Goal: Task Accomplishment & Management: Manage account settings

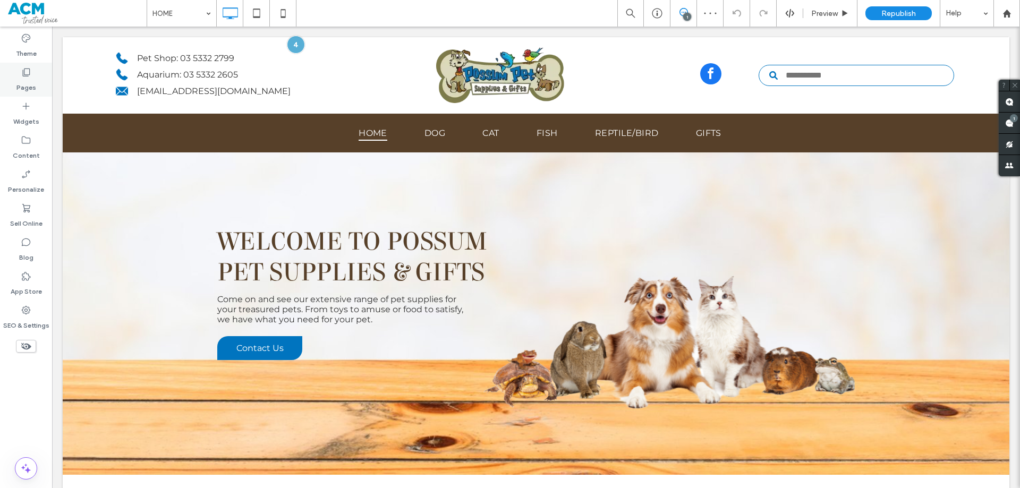
click at [32, 80] on label "Pages" at bounding box center [26, 85] width 20 height 15
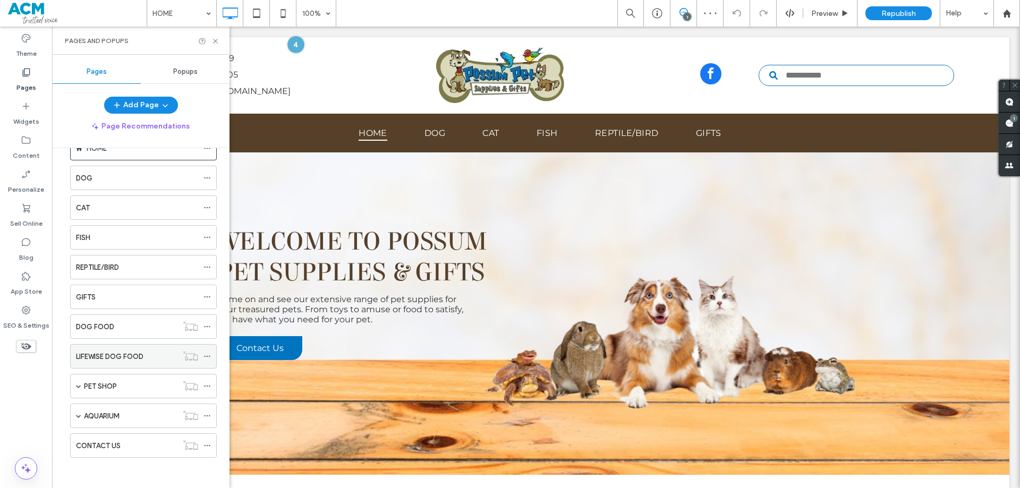
scroll to position [32, 0]
click at [118, 359] on label "LIFEWISE DOG FOOD" at bounding box center [109, 355] width 67 height 19
click at [216, 41] on icon at bounding box center [216, 41] width 8 height 8
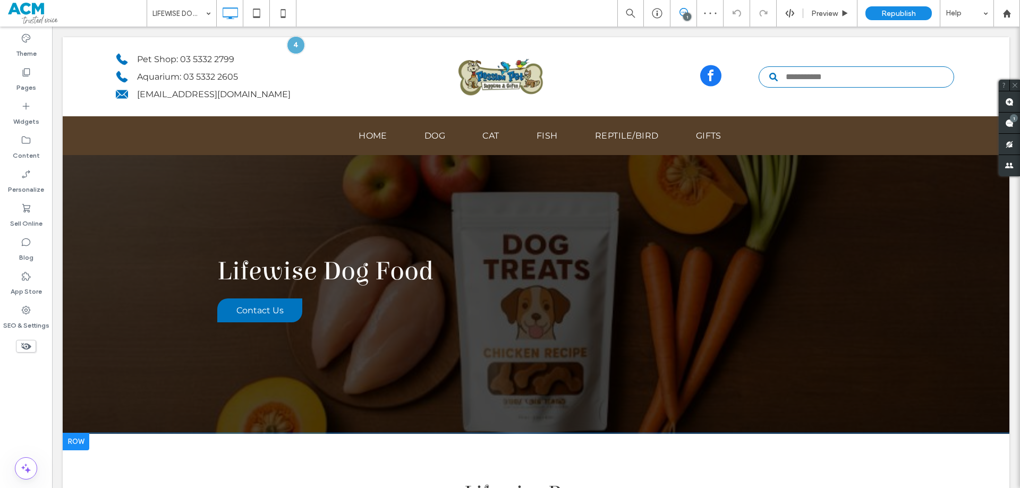
scroll to position [215, 0]
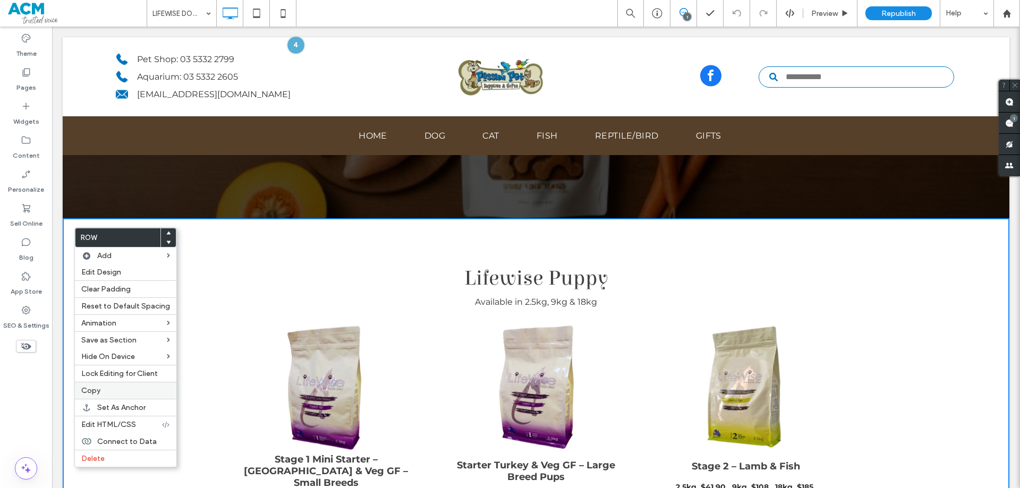
click at [106, 391] on label "Copy" at bounding box center [125, 390] width 89 height 9
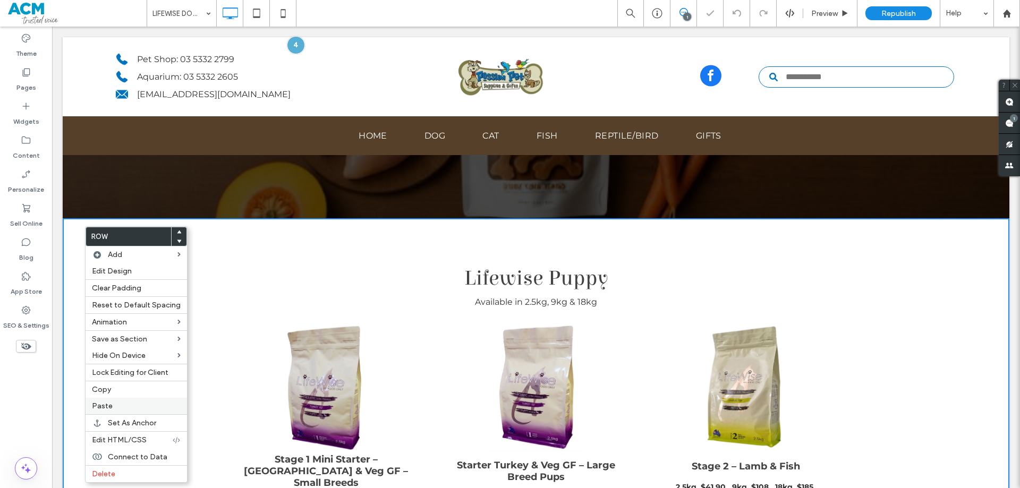
click at [116, 401] on div "Paste" at bounding box center [137, 406] width 102 height 16
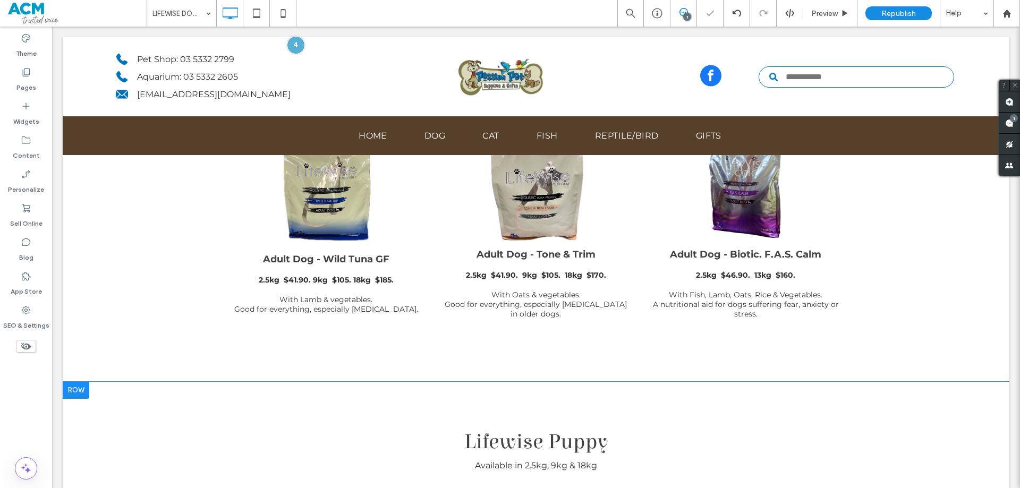
scroll to position [1066, 0]
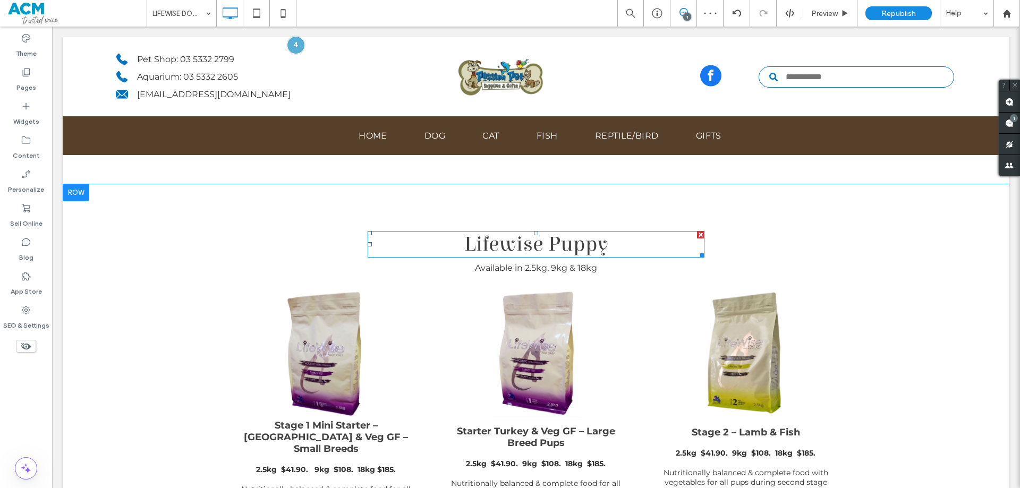
click at [555, 238] on h2 "Lifewise Puppy" at bounding box center [536, 244] width 337 height 27
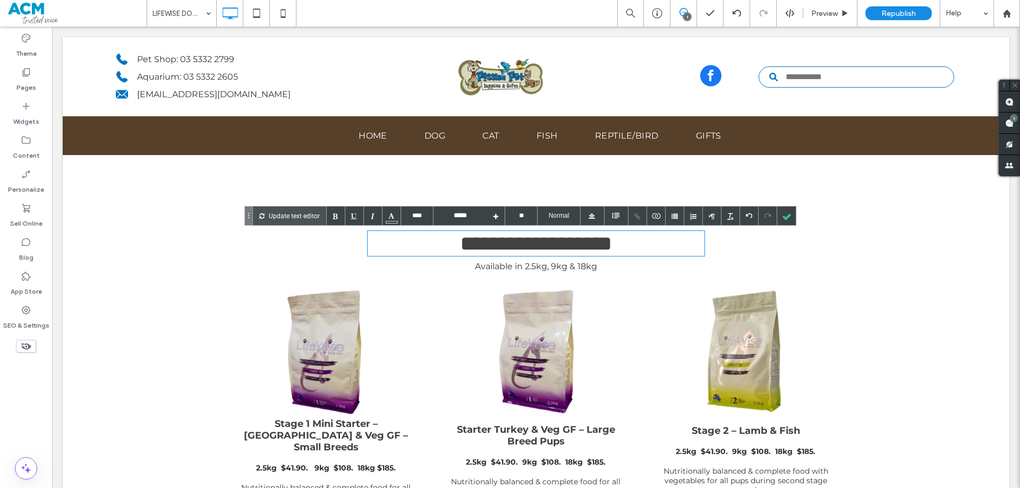
type input "****"
type input "**********"
click at [499, 263] on span "Available in 2.5kg, 9kg & 18kg" at bounding box center [536, 266] width 122 height 10
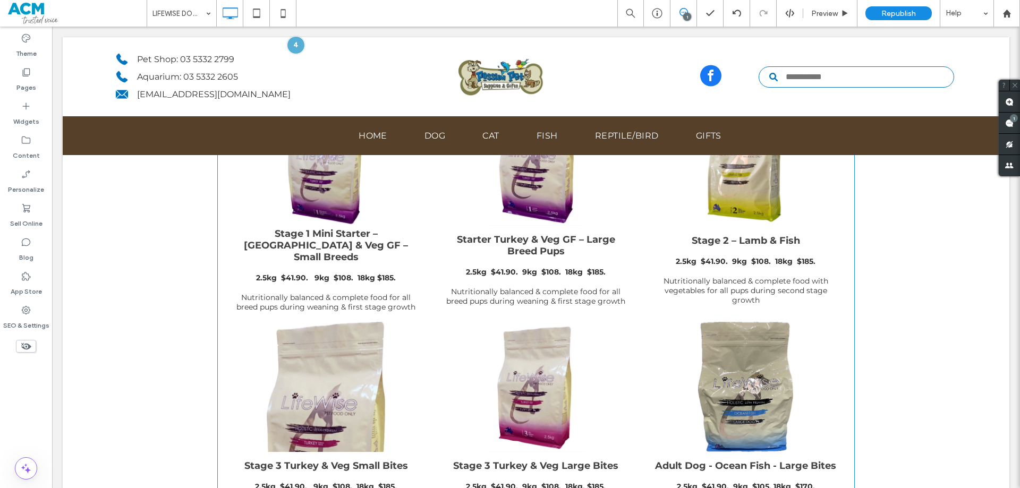
scroll to position [1278, 0]
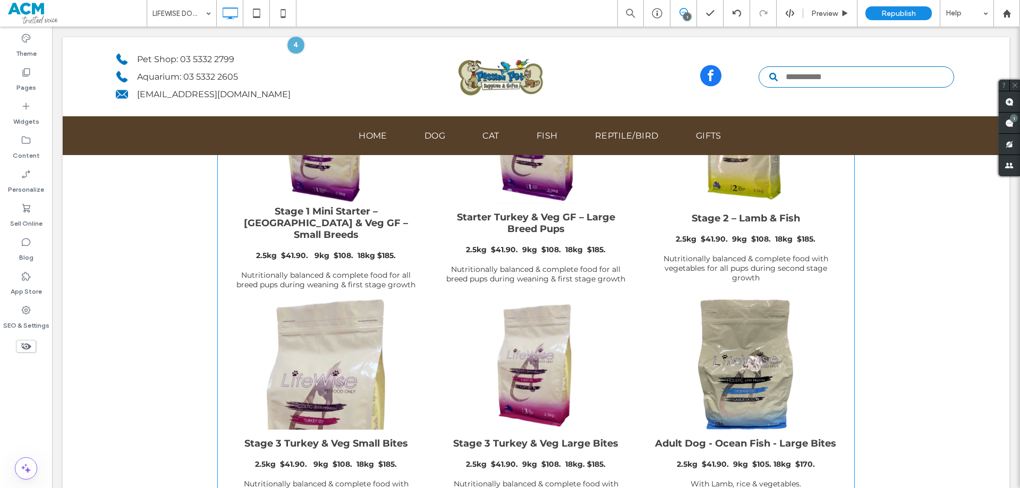
click at [568, 367] on link at bounding box center [536, 365] width 202 height 130
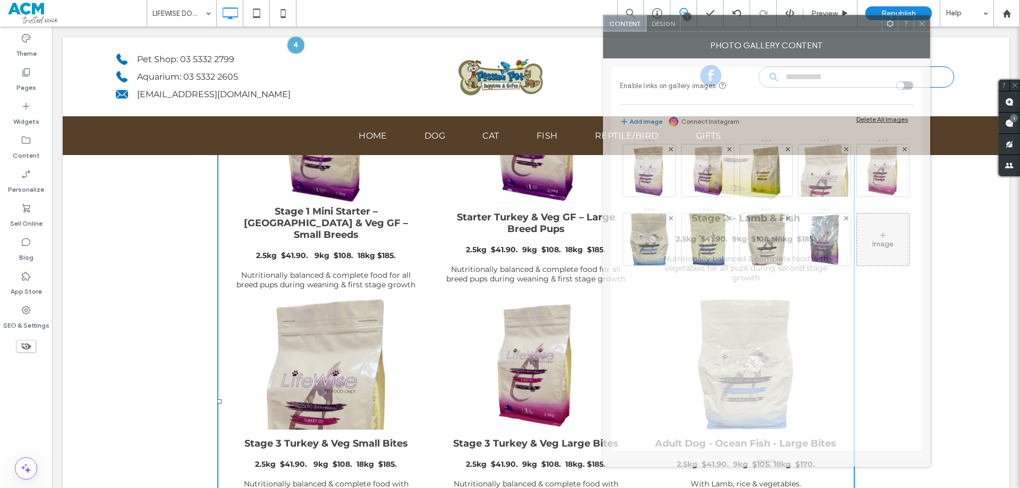
drag, startPoint x: 202, startPoint y: 33, endPoint x: 459, endPoint y: 122, distance: 271.6
click at [743, 30] on div at bounding box center [781, 23] width 201 height 16
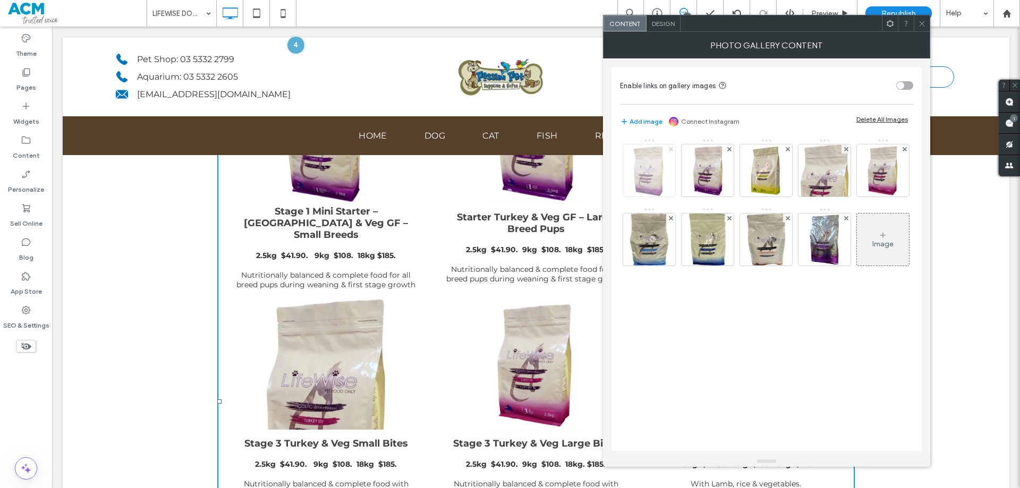
click at [672, 150] on use at bounding box center [671, 149] width 4 height 4
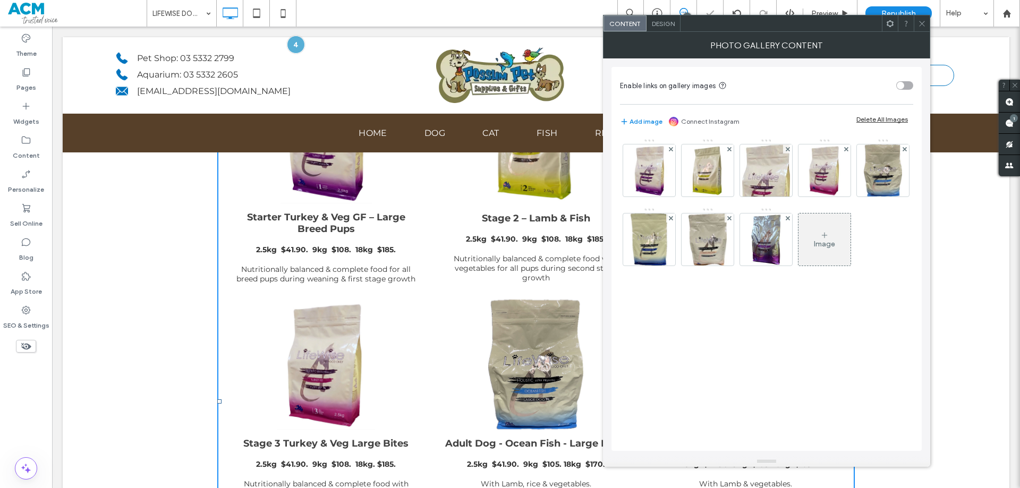
click at [672, 150] on use at bounding box center [671, 149] width 4 height 4
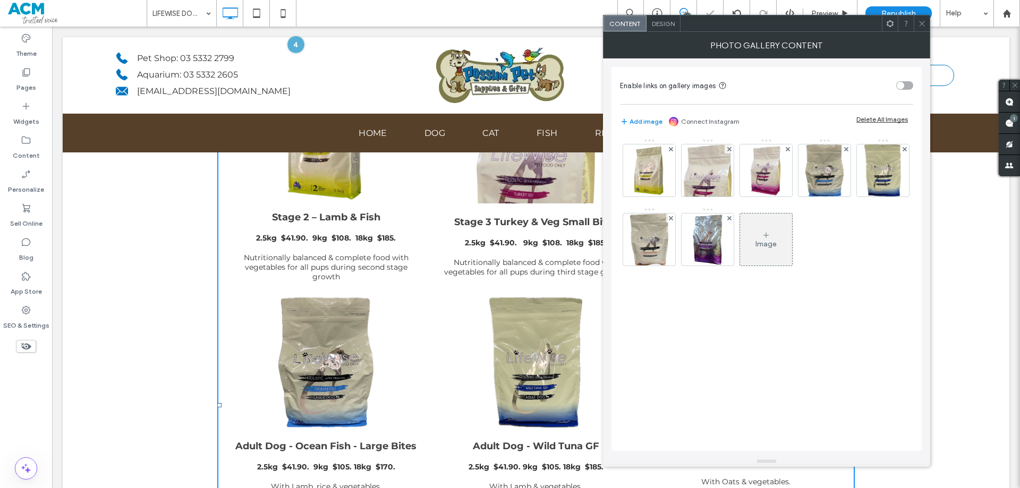
click at [672, 150] on use at bounding box center [671, 149] width 4 height 4
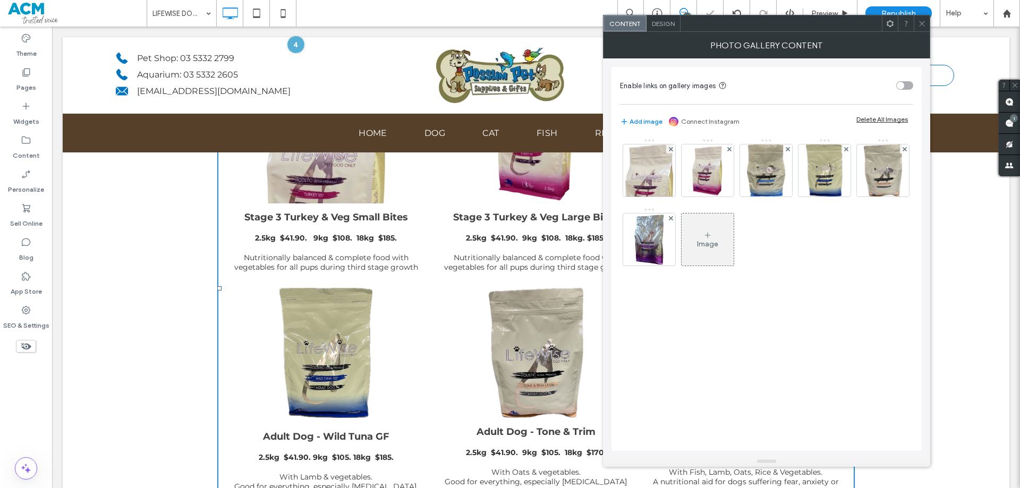
click at [672, 150] on use at bounding box center [671, 149] width 4 height 4
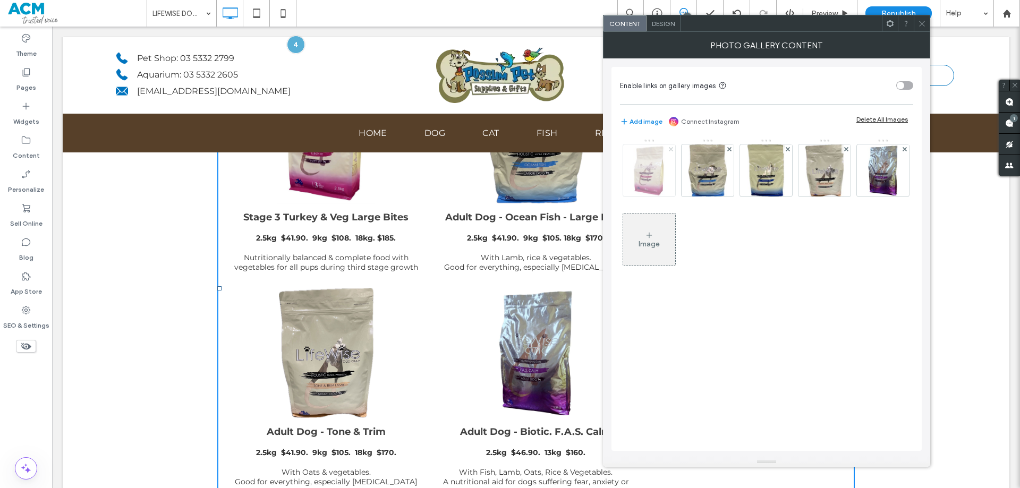
drag, startPoint x: 671, startPoint y: 148, endPoint x: 499, endPoint y: 62, distance: 193.0
click at [671, 148] on use at bounding box center [671, 149] width 4 height 4
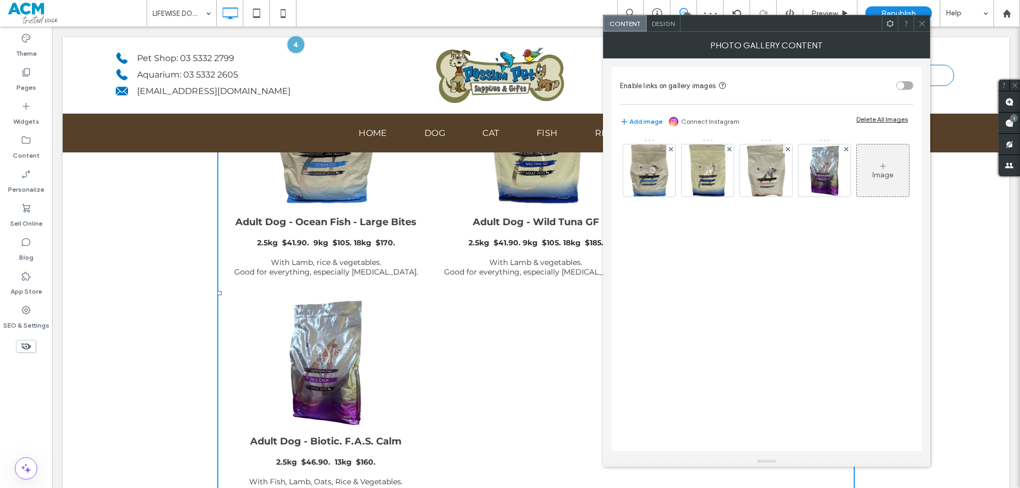
click at [921, 24] on icon at bounding box center [922, 24] width 8 height 8
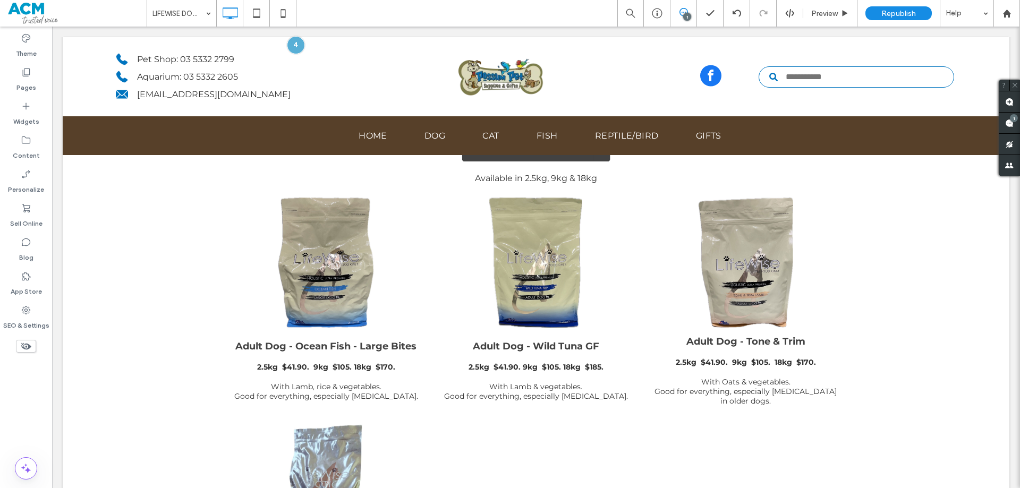
scroll to position [1169, 0]
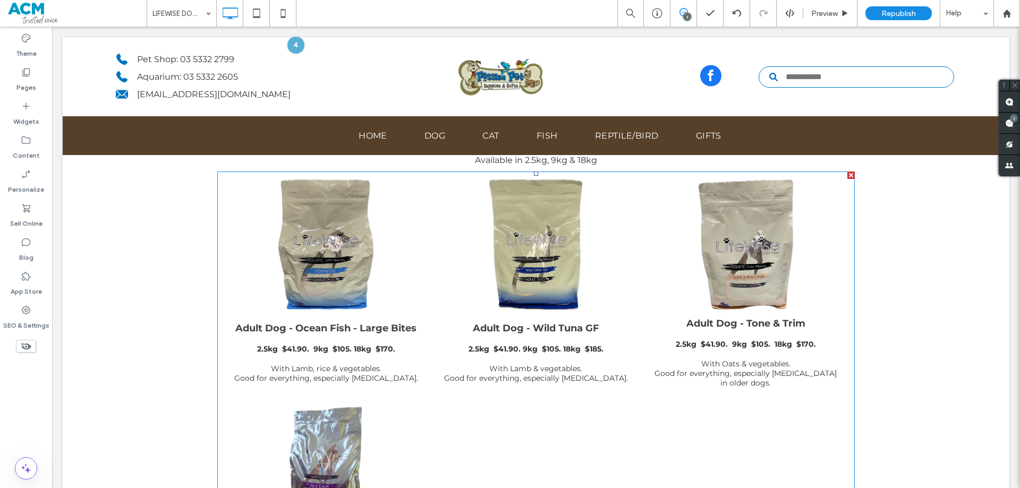
click at [664, 331] on div "2.5kg $41.90. 9kg $105. 18kg $170. With Oats & vegetables. Good for everything,…" at bounding box center [746, 359] width 186 height 58
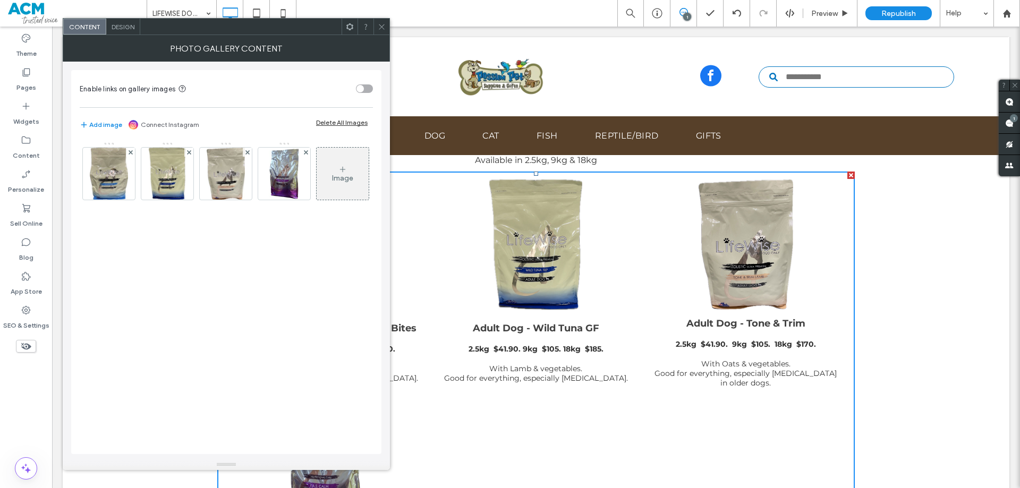
click at [137, 26] on div "Design" at bounding box center [123, 27] width 34 height 16
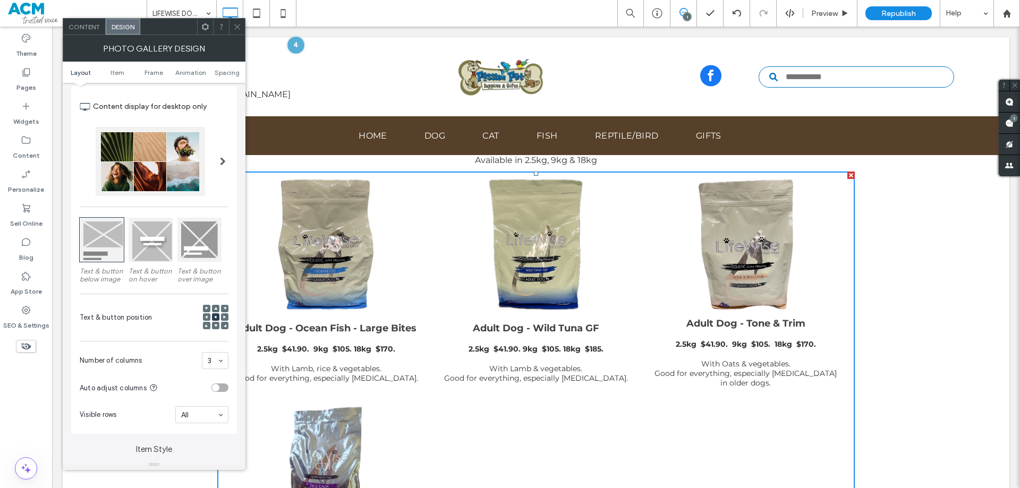
scroll to position [106, 0]
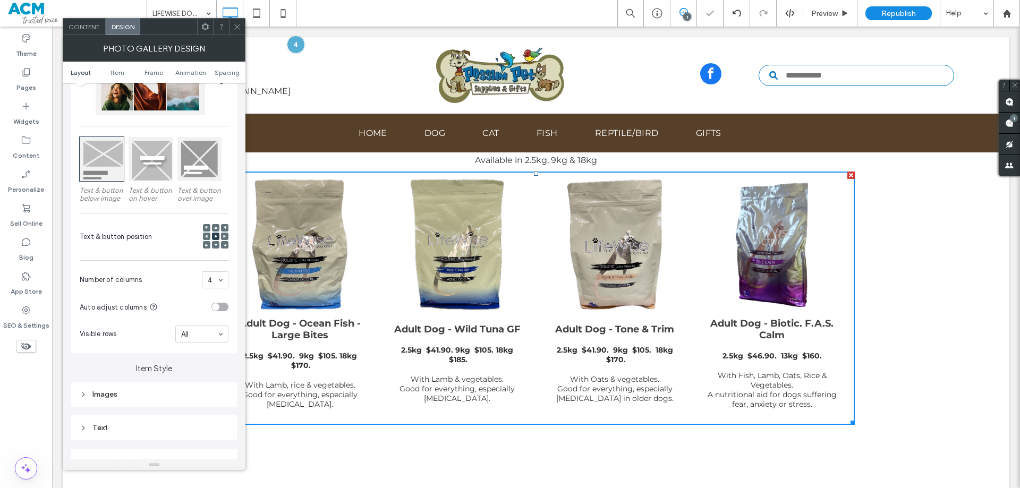
drag, startPoint x: 235, startPoint y: 23, endPoint x: 196, endPoint y: 7, distance: 42.4
click at [235, 23] on icon at bounding box center [237, 27] width 8 height 8
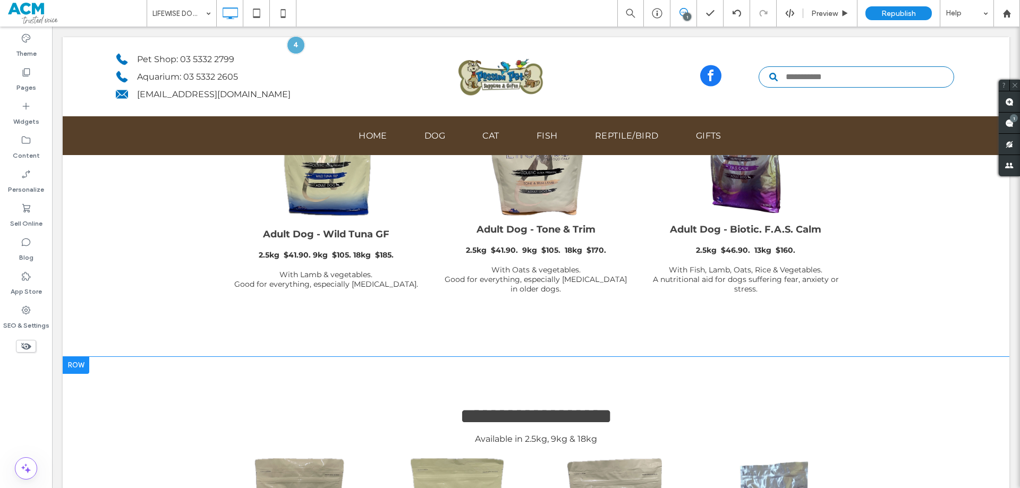
scroll to position [904, 0]
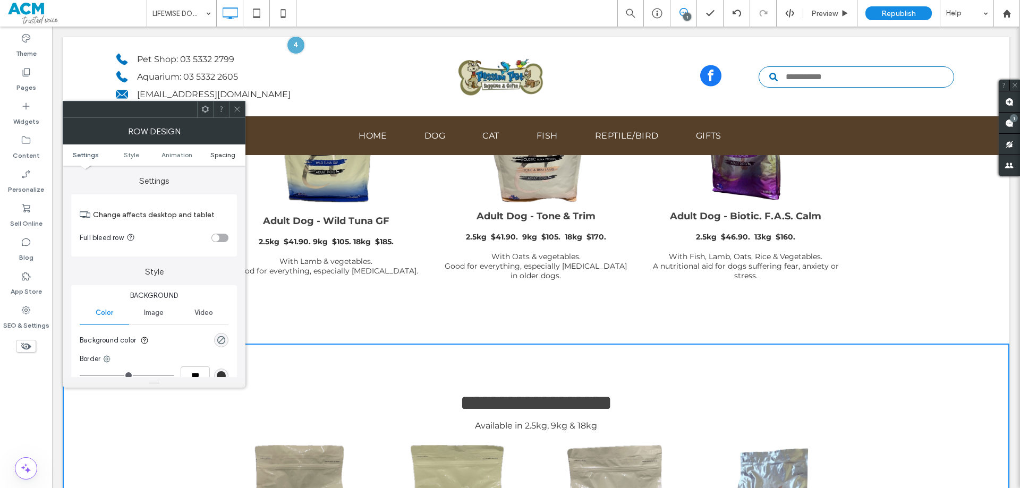
click at [220, 155] on span "Spacing" at bounding box center [222, 155] width 25 height 8
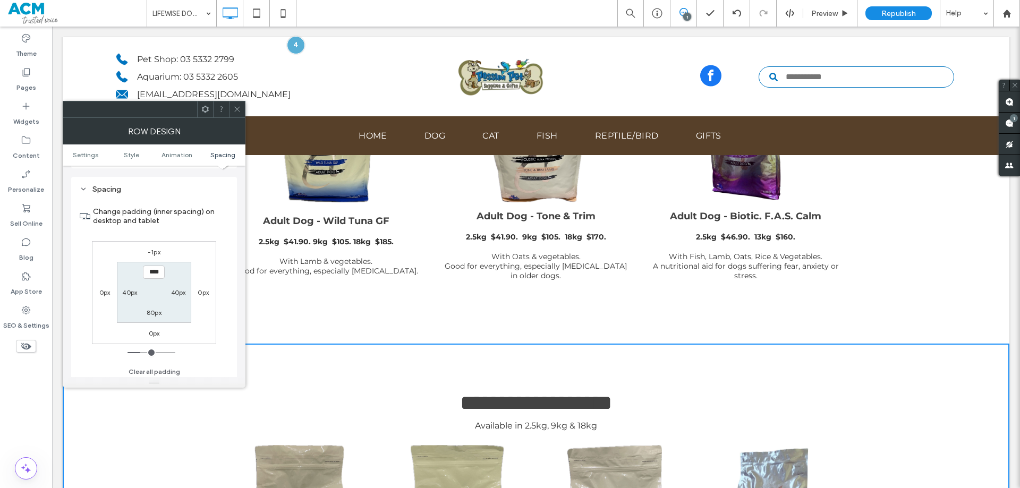
scroll to position [300, 0]
type input "***"
type input "*"
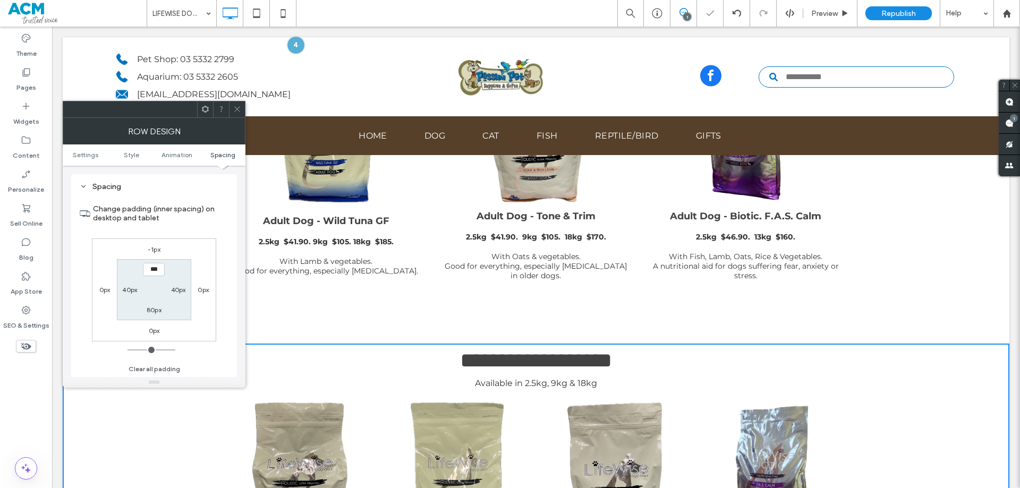
click at [235, 112] on use at bounding box center [236, 109] width 5 height 5
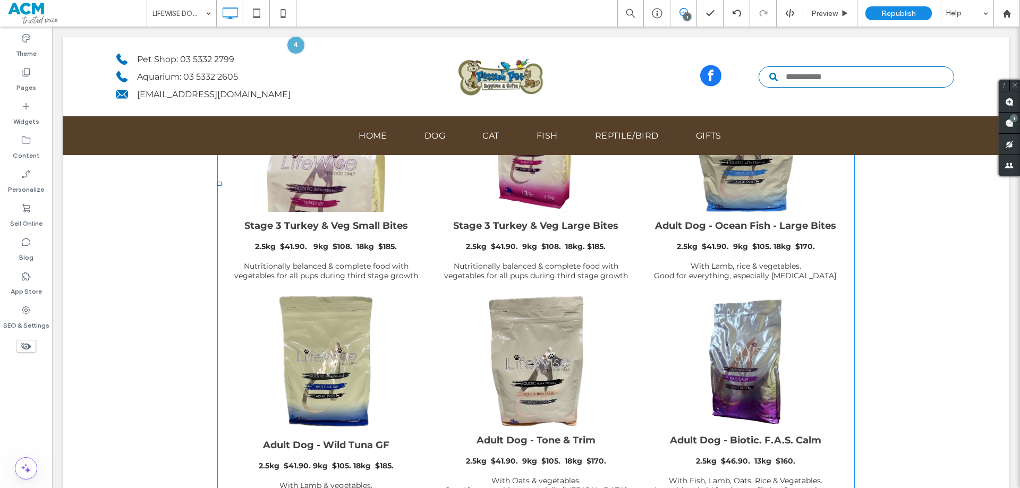
scroll to position [691, 0]
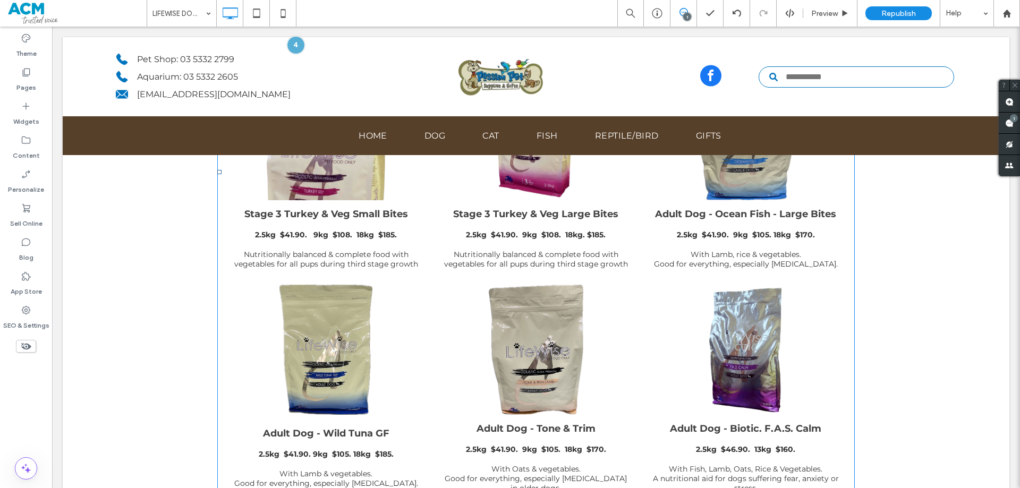
click at [555, 325] on link at bounding box center [536, 350] width 202 height 130
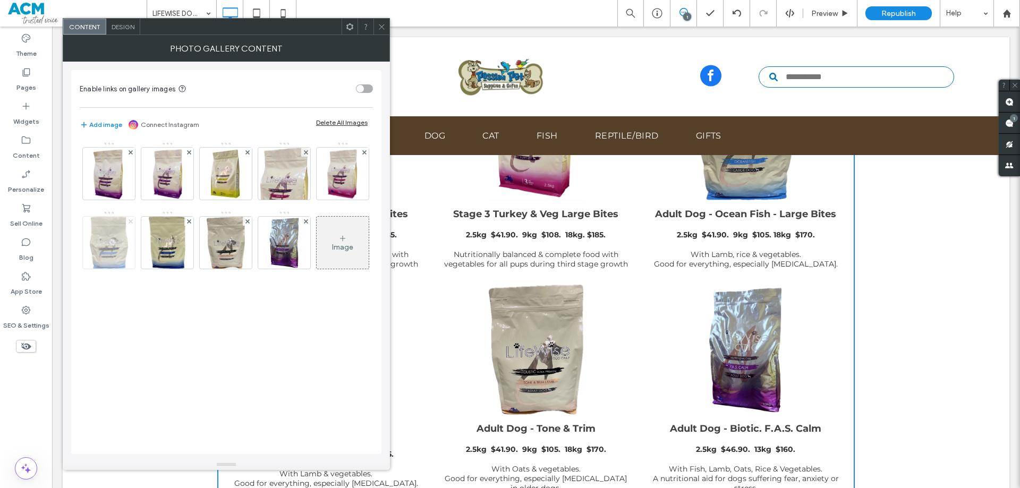
click at [129, 220] on use at bounding box center [130, 221] width 4 height 4
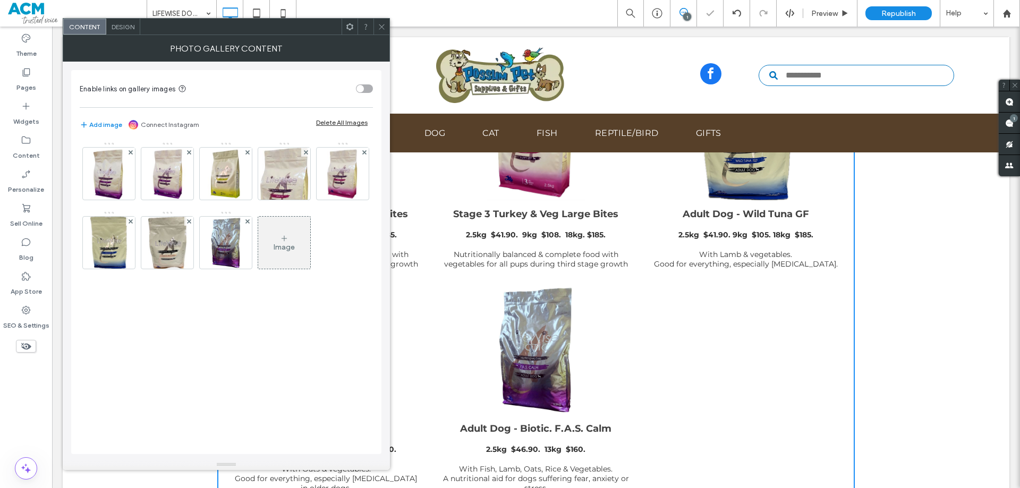
click at [129, 220] on use at bounding box center [130, 221] width 4 height 4
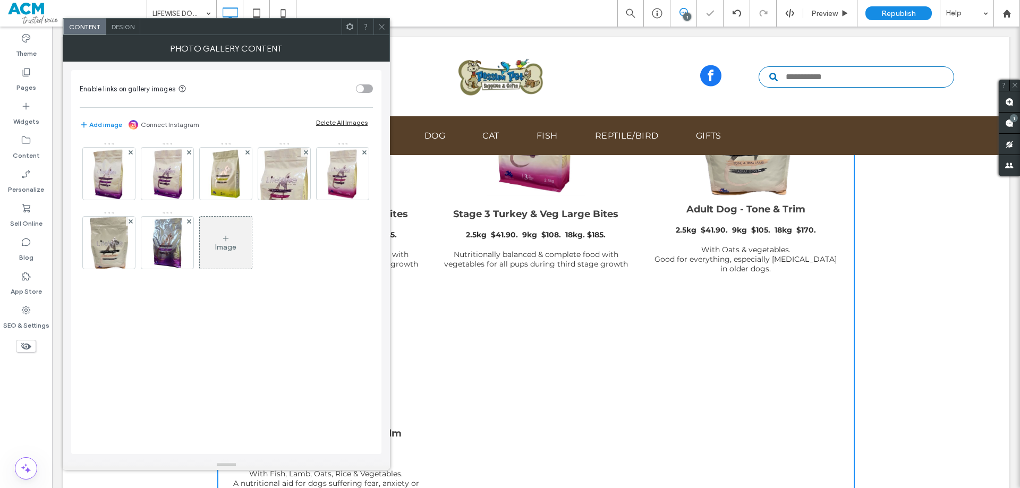
click at [129, 220] on use at bounding box center [130, 221] width 4 height 4
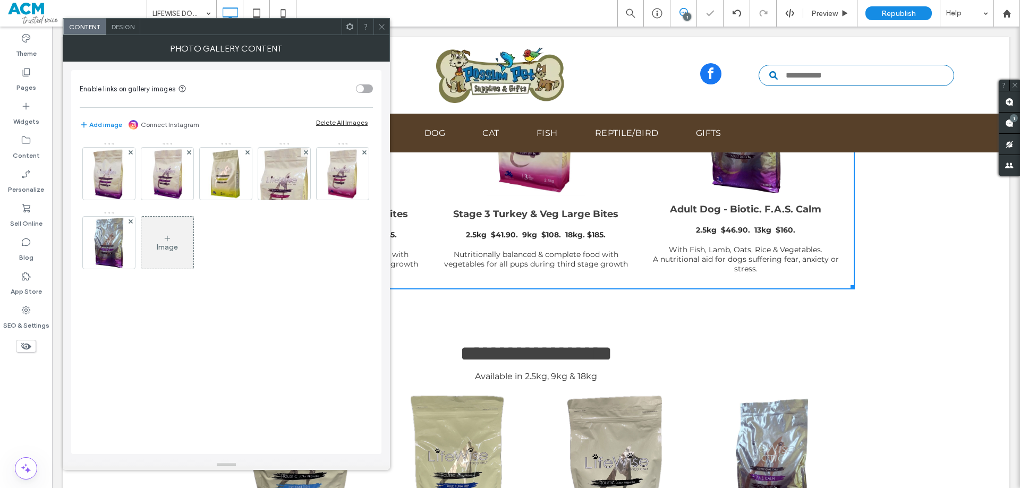
click at [129, 220] on use at bounding box center [130, 221] width 4 height 4
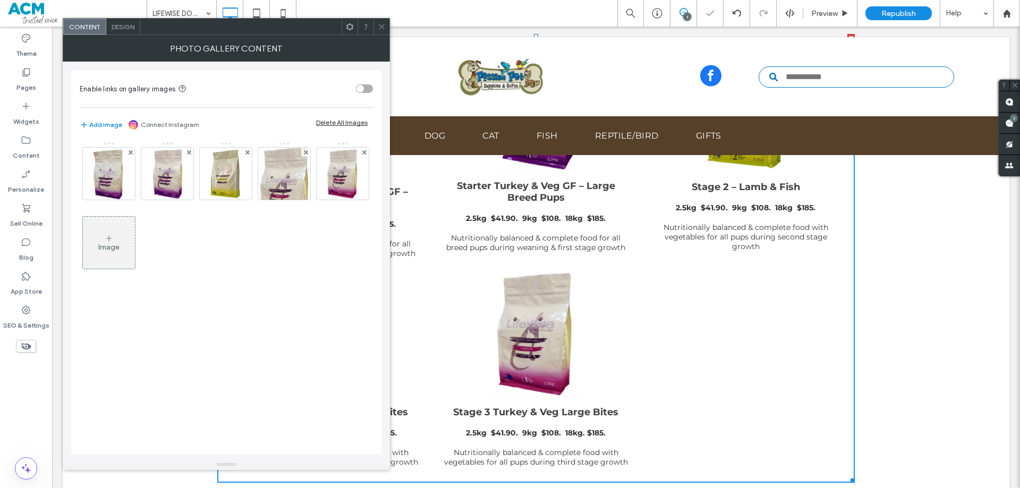
scroll to position [478, 0]
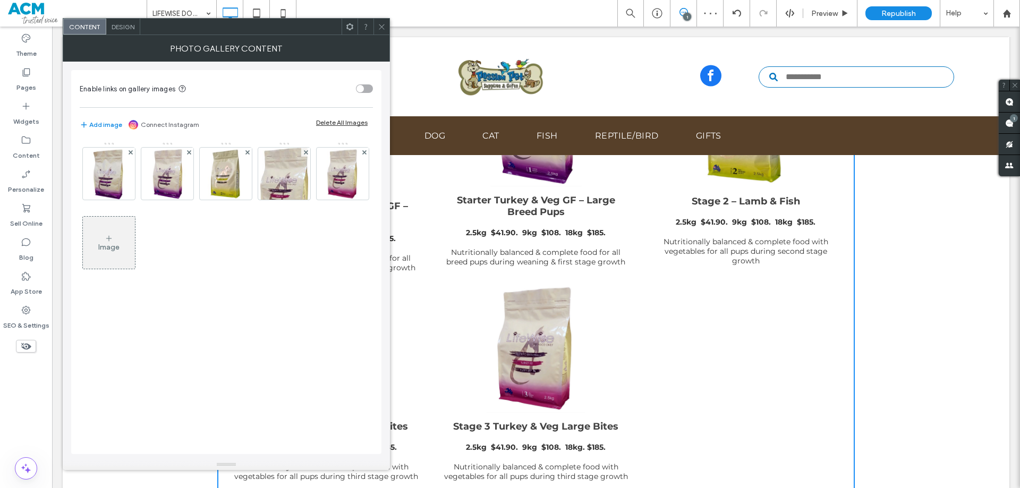
click at [382, 26] on icon at bounding box center [382, 27] width 8 height 8
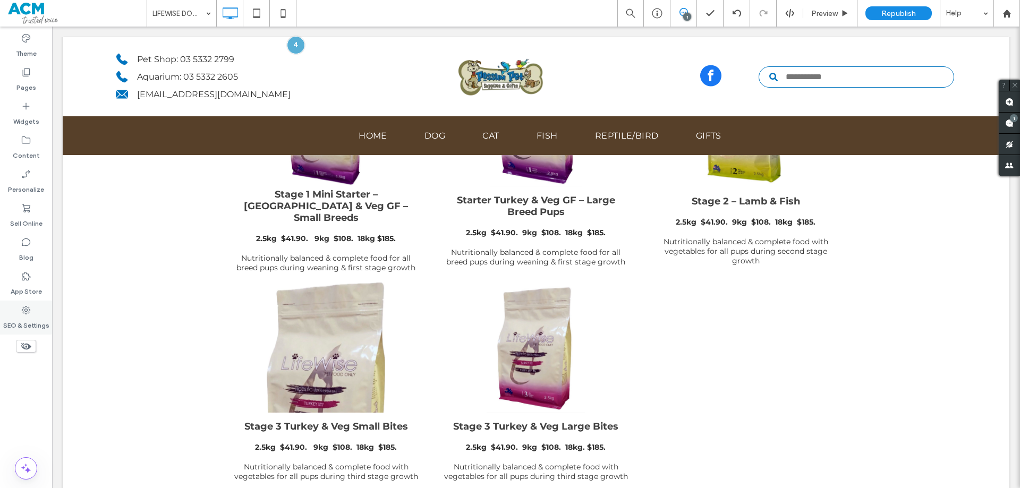
click at [23, 317] on label "SEO & Settings" at bounding box center [26, 323] width 46 height 15
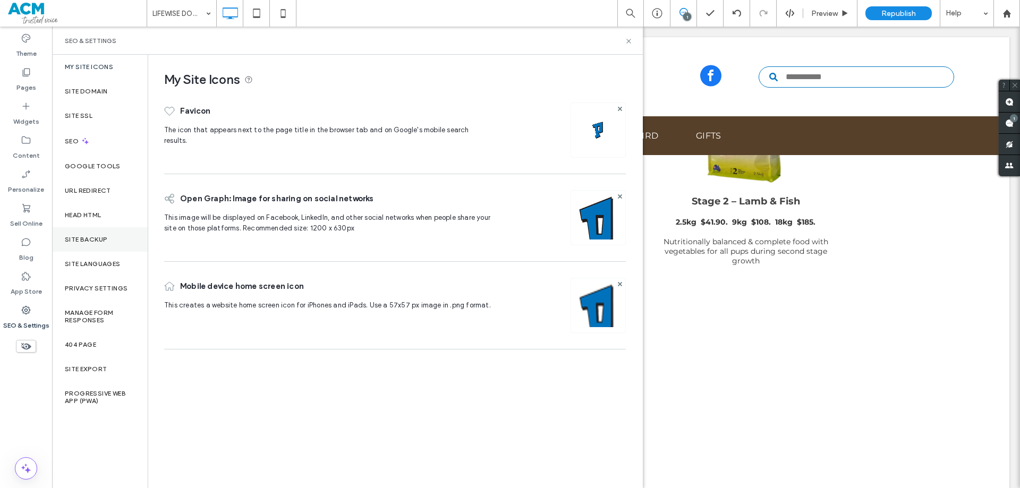
click at [90, 243] on label "Site Backup" at bounding box center [86, 239] width 43 height 7
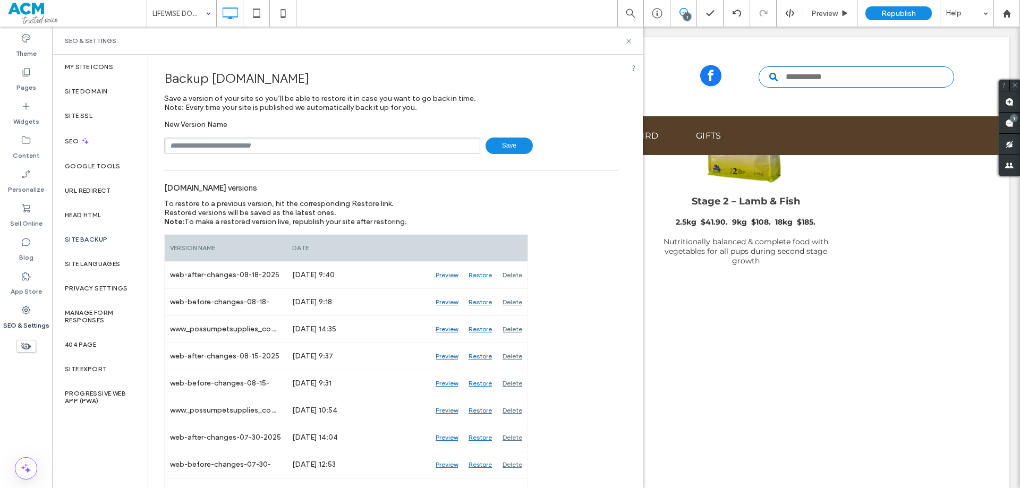
click at [630, 45] on div "SEO & Settings" at bounding box center [347, 41] width 591 height 28
click at [627, 36] on div "SEO & Settings" at bounding box center [347, 41] width 591 height 28
drag, startPoint x: 627, startPoint y: 38, endPoint x: 639, endPoint y: 113, distance: 76.5
click at [627, 38] on icon at bounding box center [629, 41] width 8 height 8
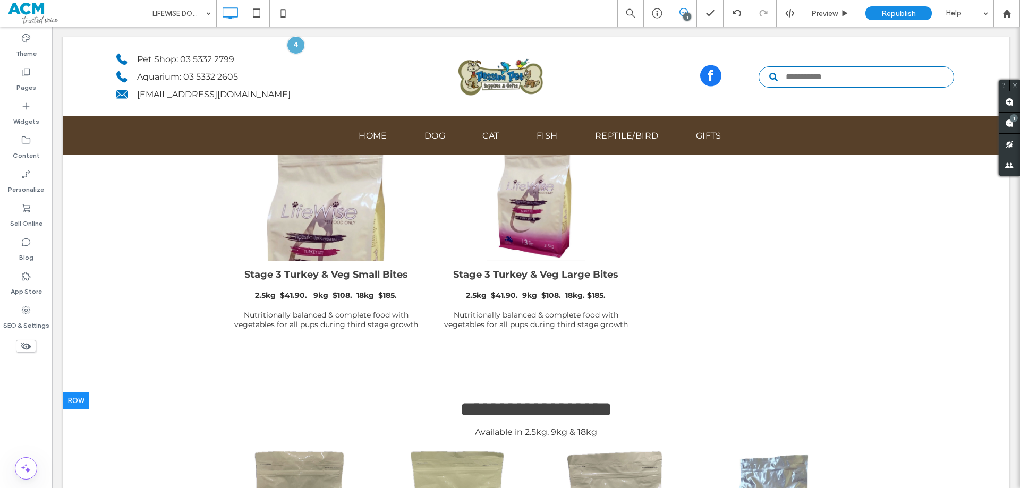
scroll to position [585, 0]
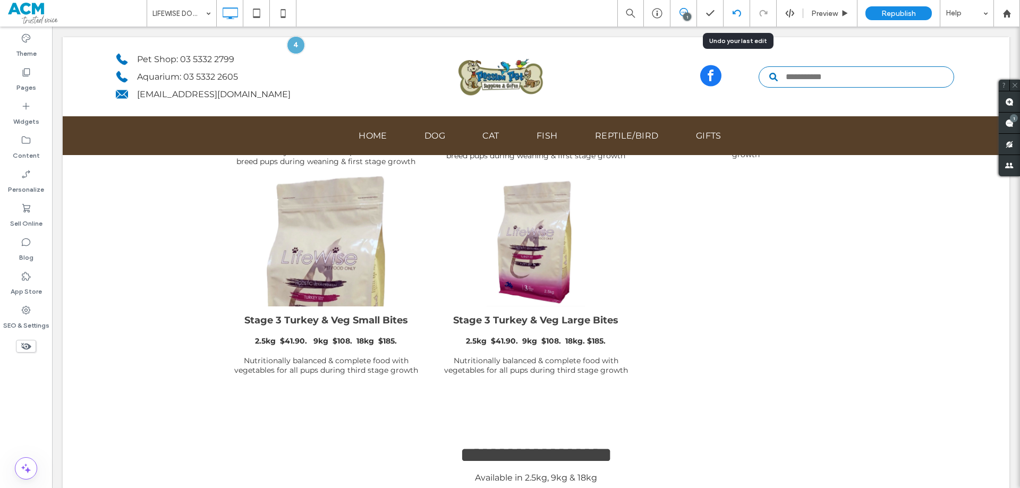
click at [735, 18] on div at bounding box center [737, 13] width 27 height 27
click at [737, 15] on icon at bounding box center [737, 13] width 9 height 9
click at [737, 15] on div at bounding box center [510, 244] width 1020 height 488
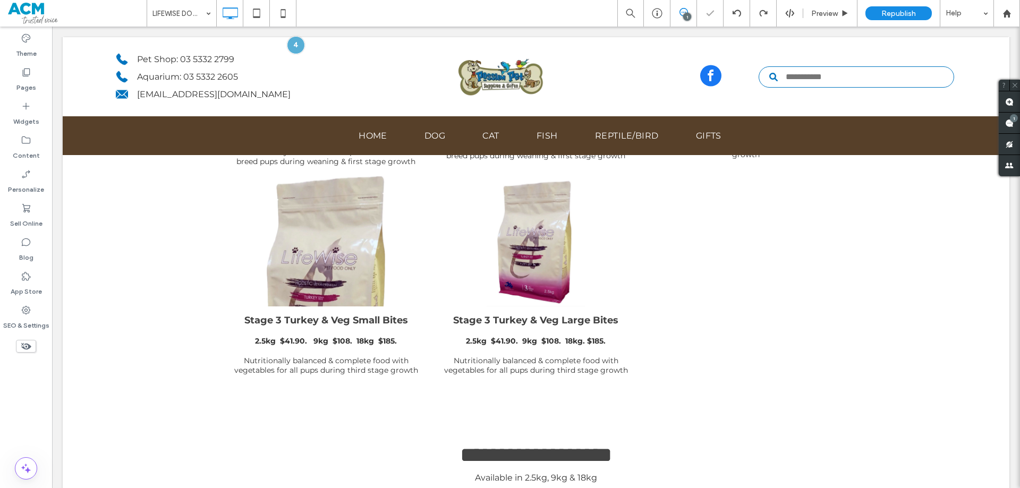
click at [737, 15] on div at bounding box center [510, 244] width 1020 height 488
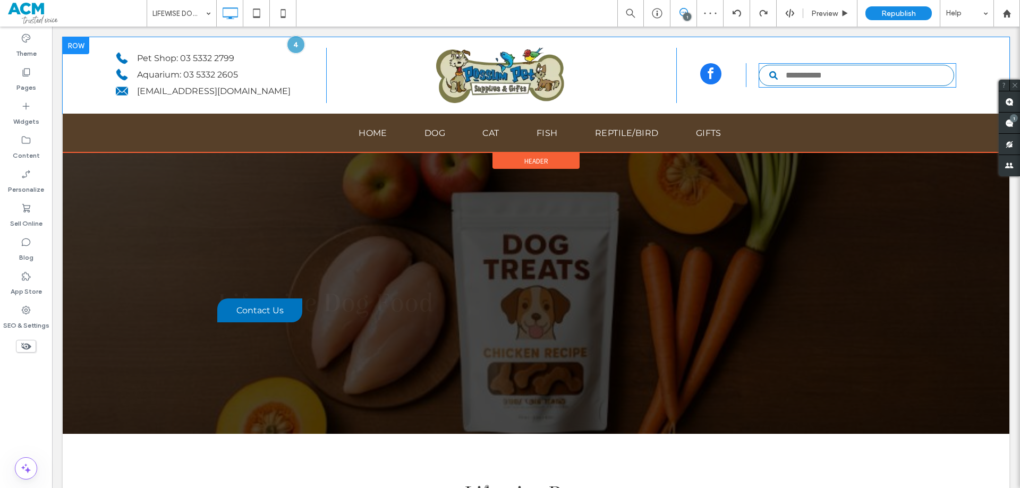
scroll to position [0, 0]
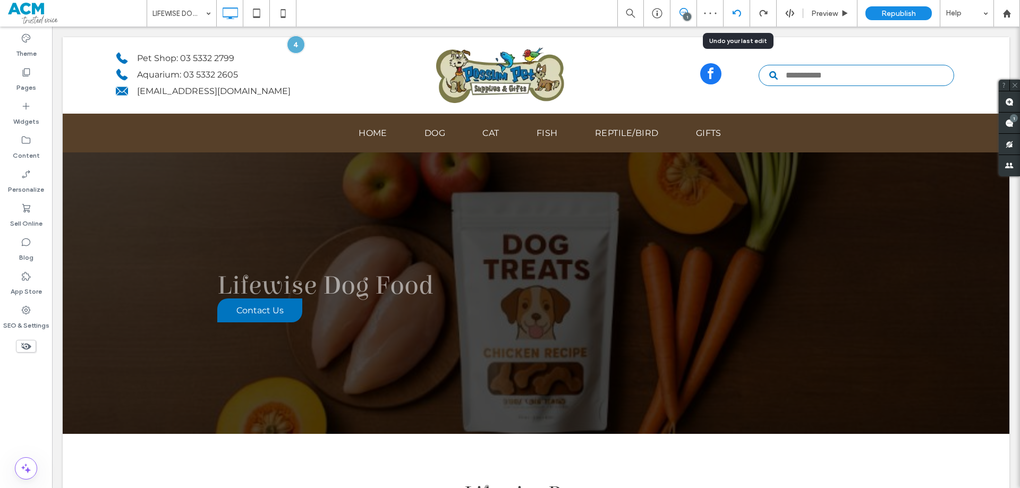
click at [746, 10] on div at bounding box center [737, 13] width 26 height 9
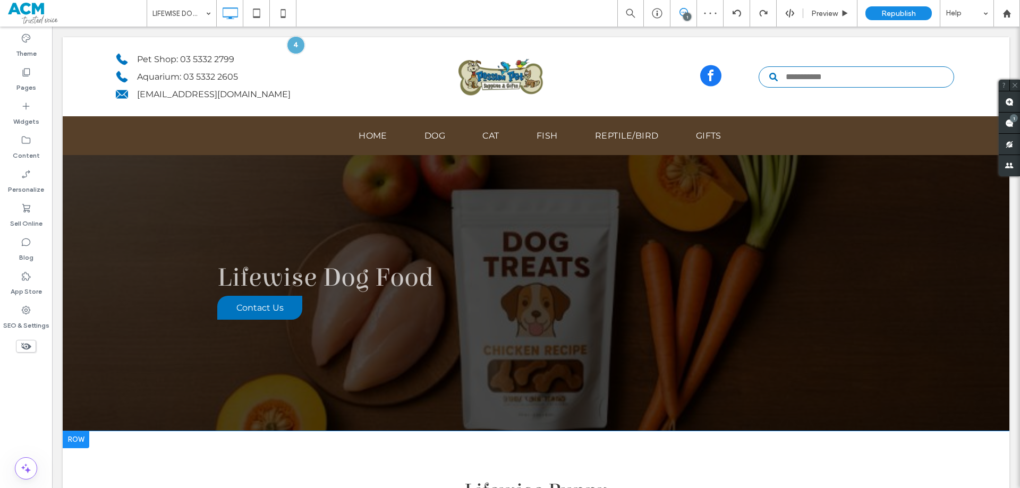
scroll to position [638, 0]
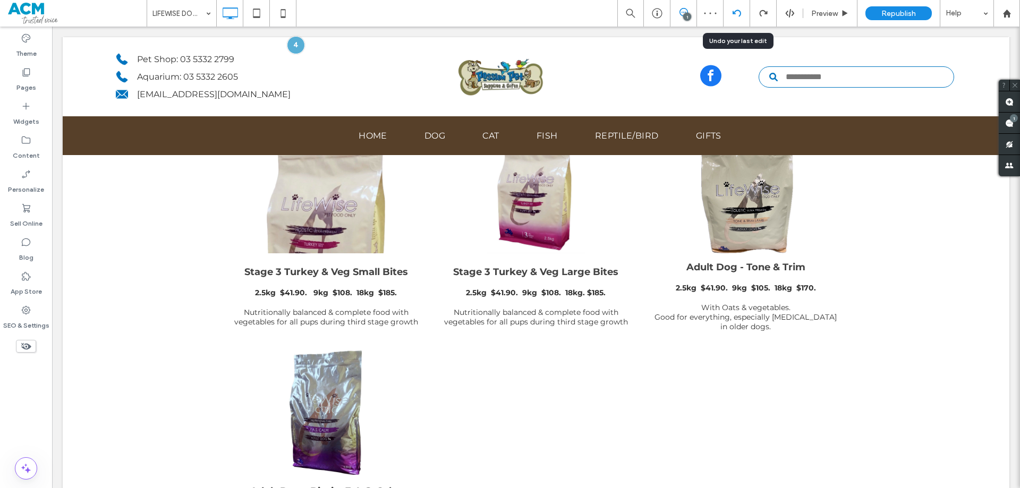
click at [739, 12] on icon at bounding box center [737, 13] width 9 height 9
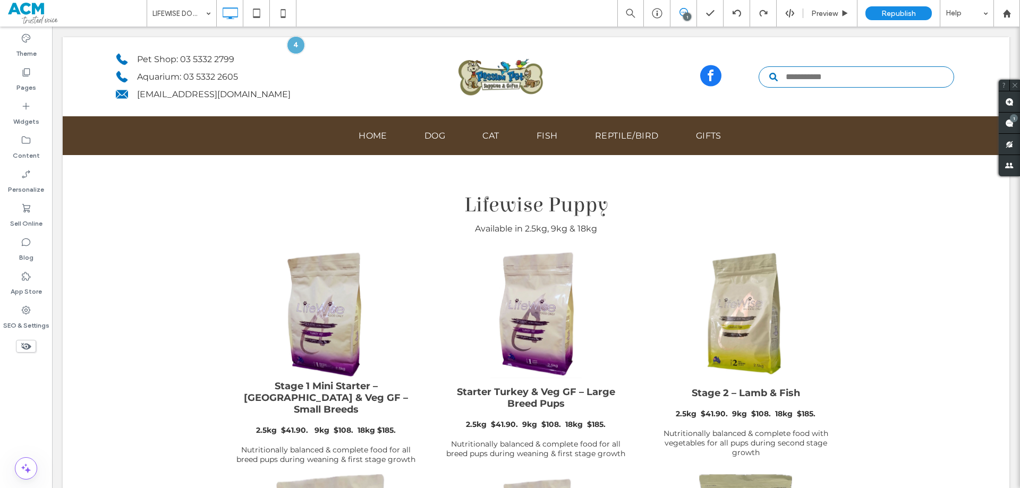
scroll to position [266, 0]
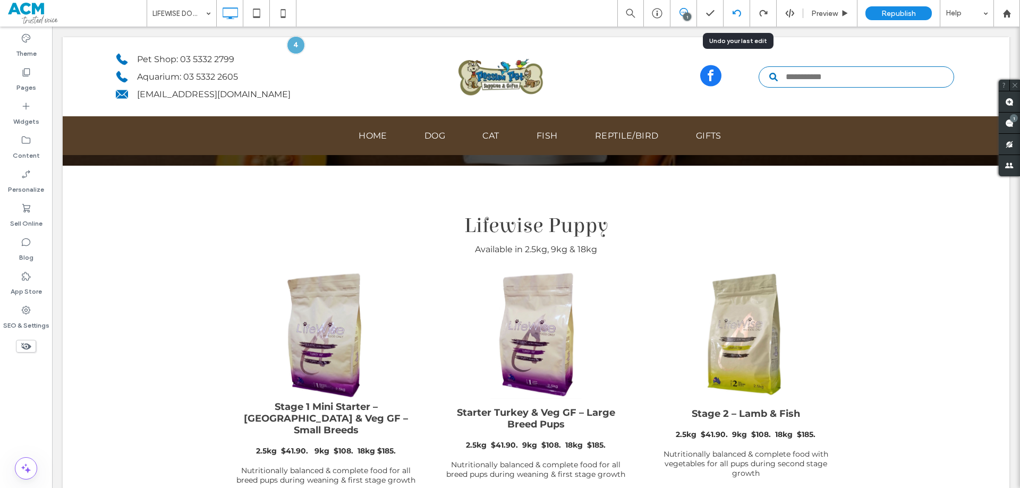
click at [735, 9] on div at bounding box center [737, 13] width 27 height 27
click at [741, 14] on div at bounding box center [737, 13] width 26 height 9
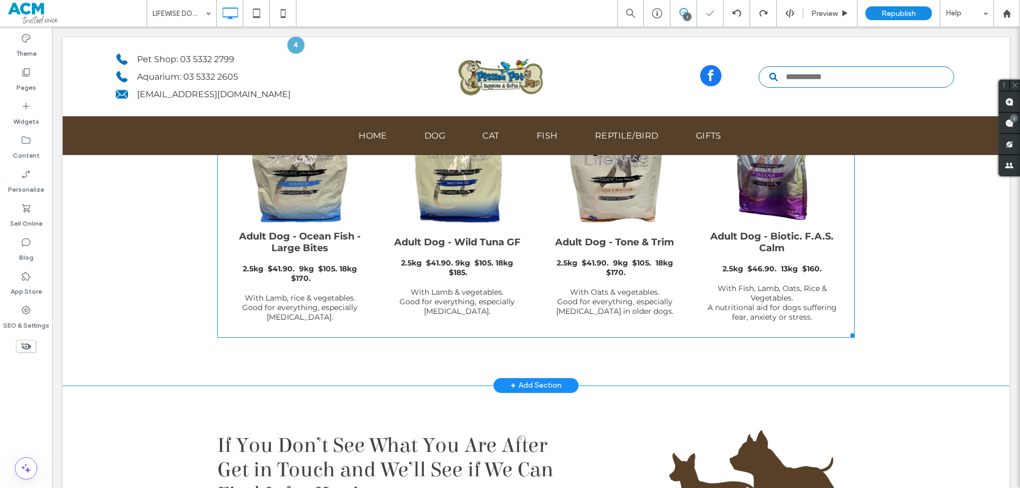
scroll to position [1222, 0]
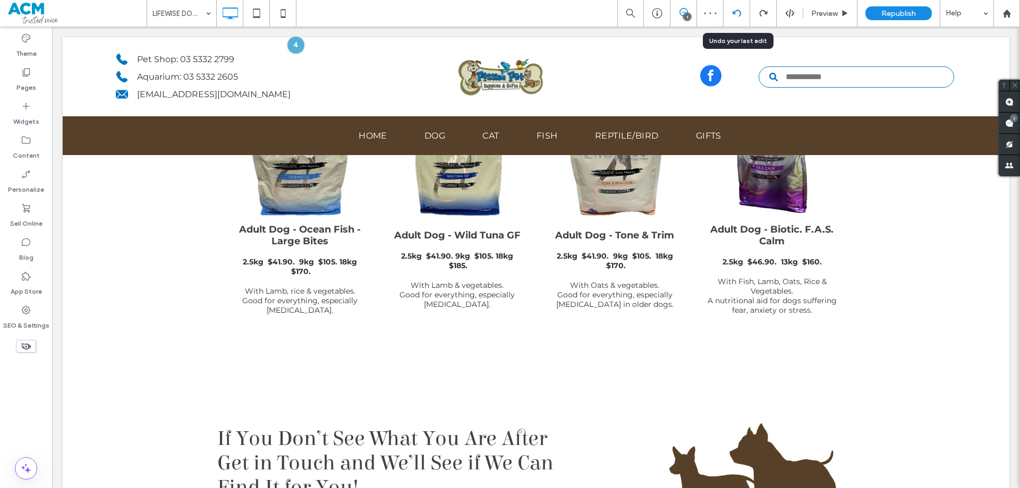
click at [738, 10] on use at bounding box center [736, 13] width 9 height 7
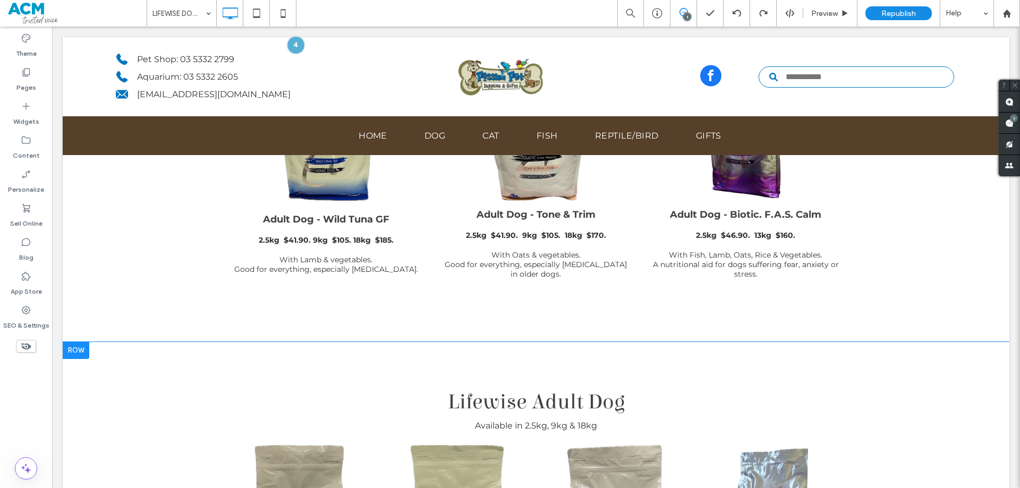
scroll to position [904, 0]
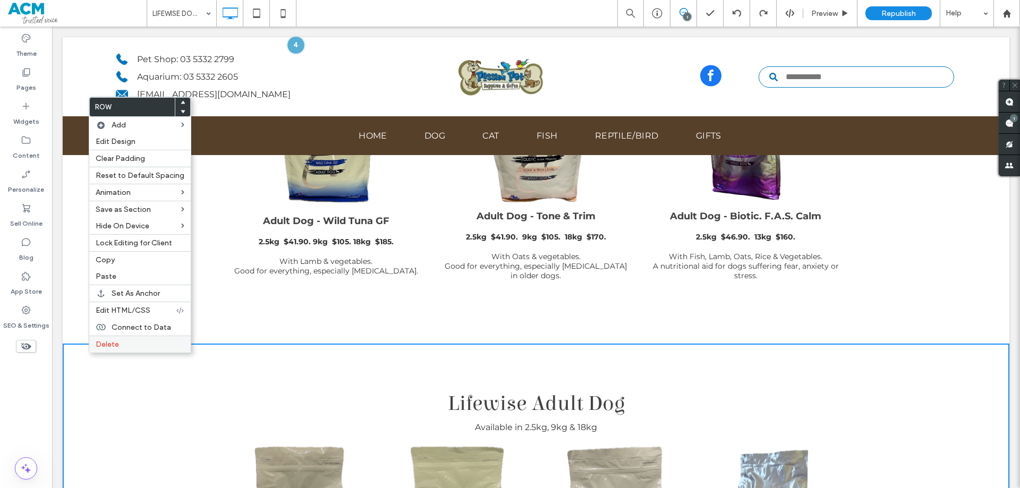
click at [112, 349] on span "Delete" at bounding box center [107, 344] width 23 height 9
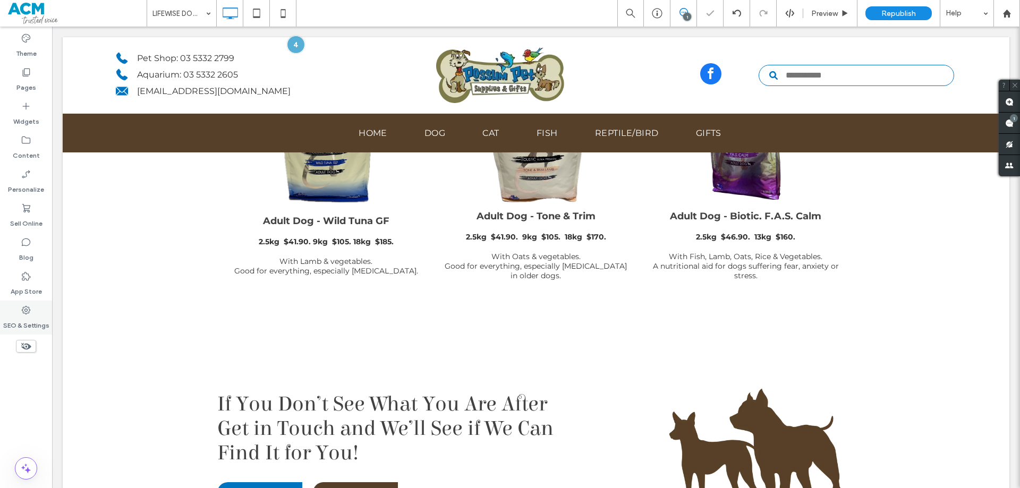
click at [33, 310] on div "SEO & Settings" at bounding box center [26, 318] width 52 height 34
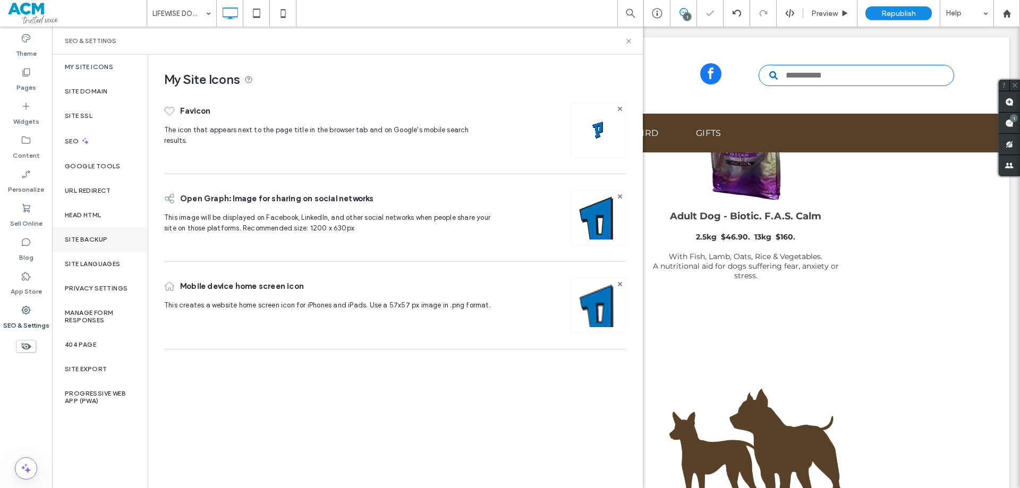
click at [87, 231] on div "Site Backup" at bounding box center [100, 239] width 96 height 24
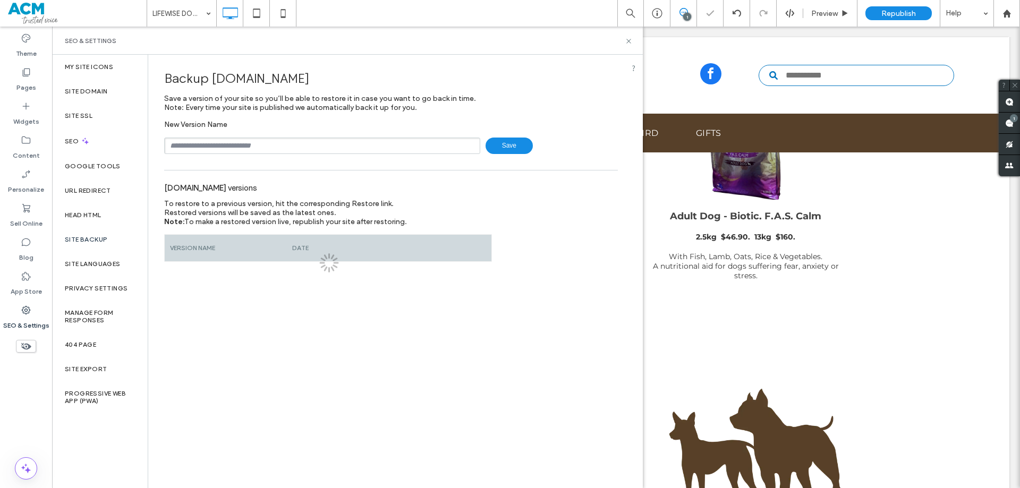
click at [201, 146] on input "text" at bounding box center [322, 146] width 316 height 16
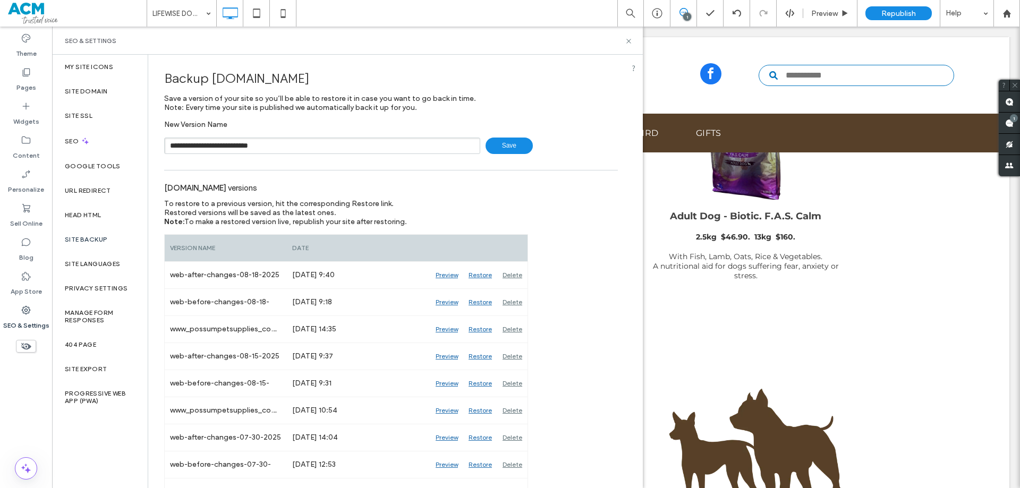
type input "**********"
click at [626, 42] on icon at bounding box center [629, 41] width 8 height 8
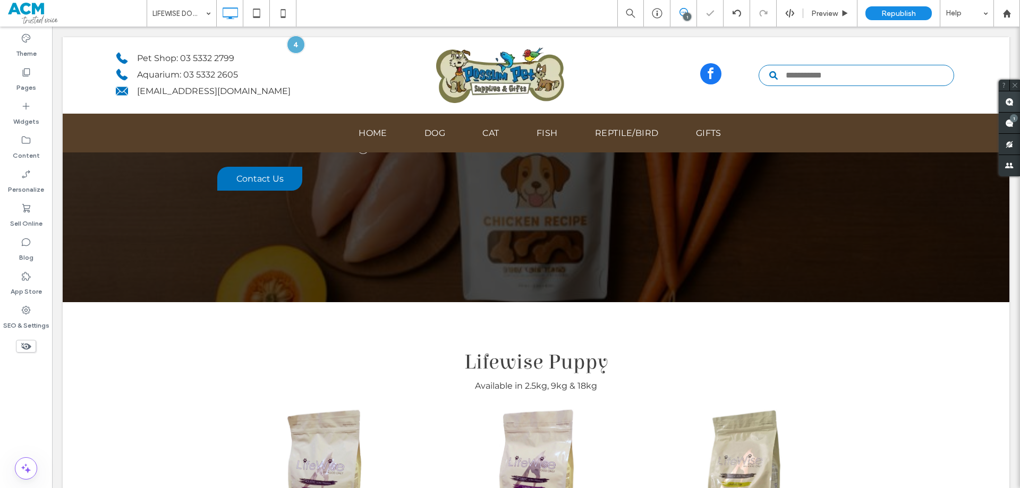
scroll to position [106, 0]
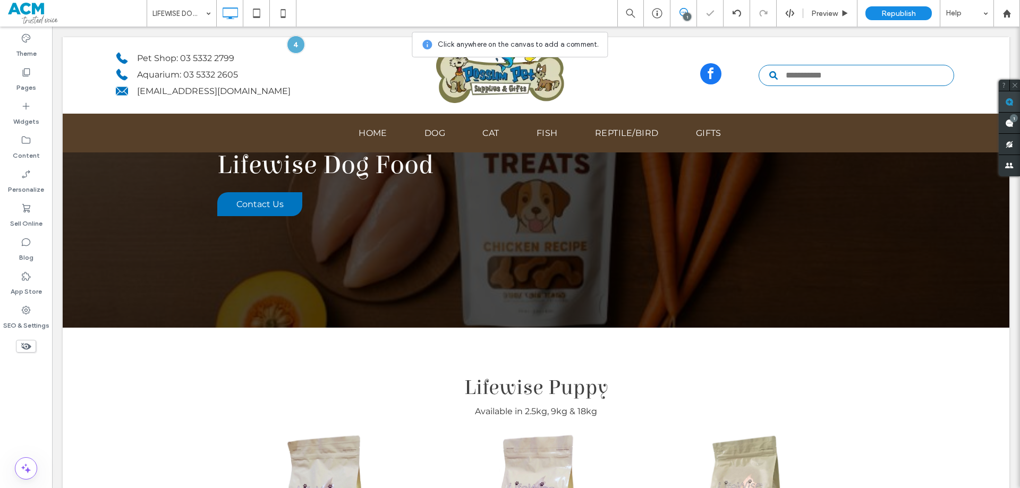
click at [1008, 106] on use at bounding box center [1010, 102] width 9 height 9
click at [964, 62] on div "Pet Shop: 03 5332 2799 Aquarium: 03 5332 2605 [EMAIL_ADDRESS][DOMAIN_NAME] Clic…" at bounding box center [536, 75] width 947 height 77
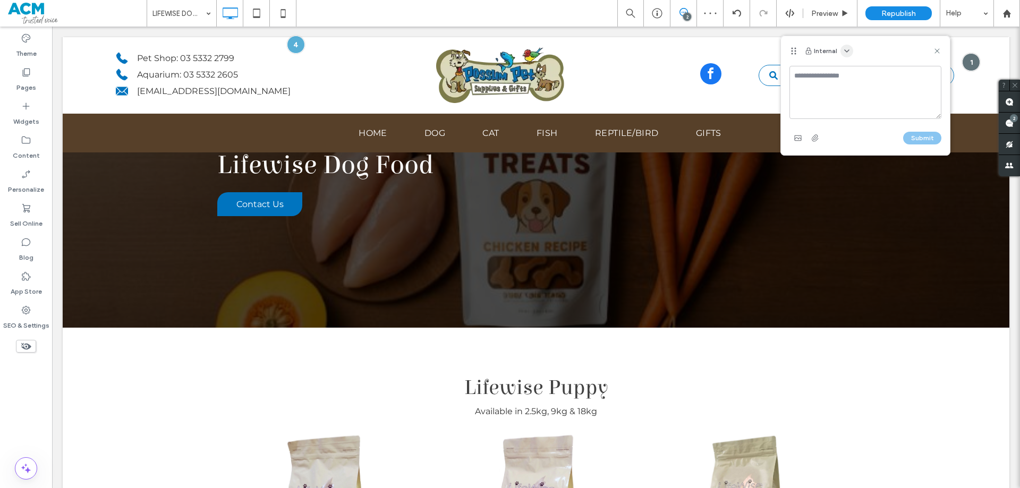
click at [844, 49] on icon "button" at bounding box center [847, 51] width 9 height 9
click at [854, 72] on span "Public - visible to clients & team" at bounding box center [899, 76] width 105 height 11
click at [833, 81] on textarea at bounding box center [866, 92] width 152 height 53
type textarea "***"
drag, startPoint x: 932, startPoint y: 131, endPoint x: 929, endPoint y: 136, distance: 5.5
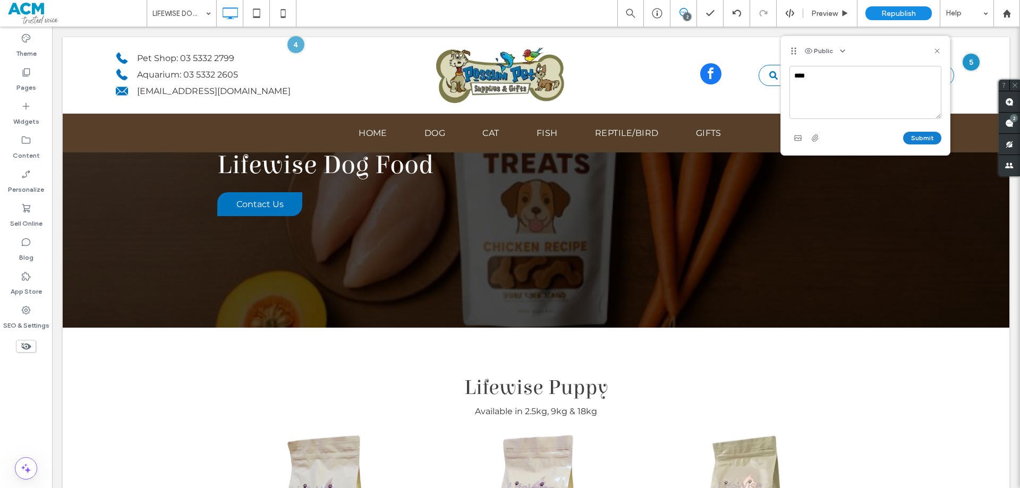
click at [931, 134] on div "Submit" at bounding box center [866, 138] width 152 height 17
click at [929, 136] on button "Submit" at bounding box center [923, 138] width 38 height 13
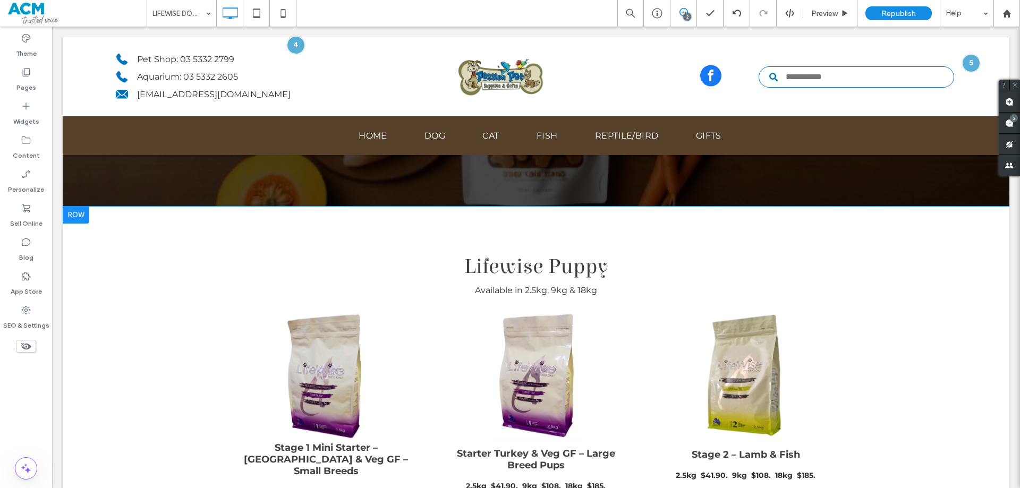
scroll to position [213, 0]
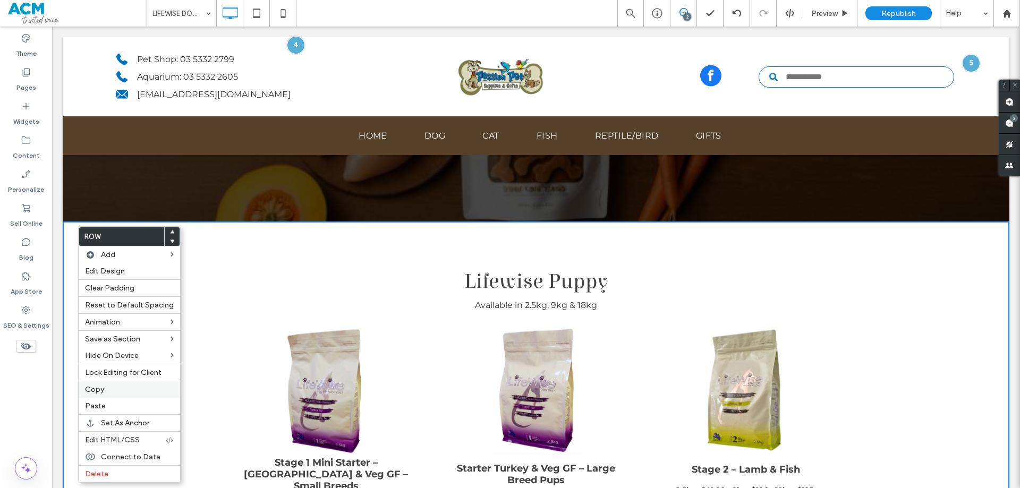
click at [113, 396] on div "Copy" at bounding box center [130, 389] width 102 height 17
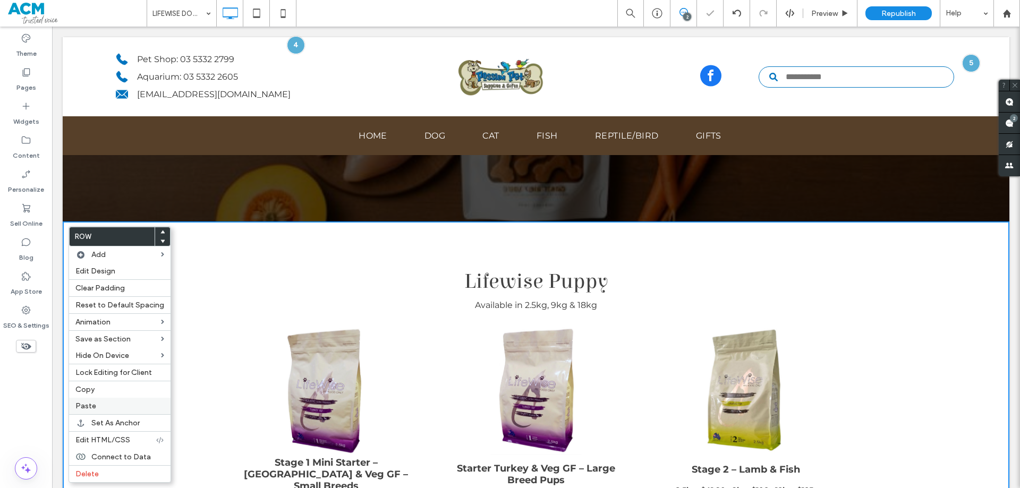
click at [93, 403] on span "Paste" at bounding box center [85, 406] width 21 height 9
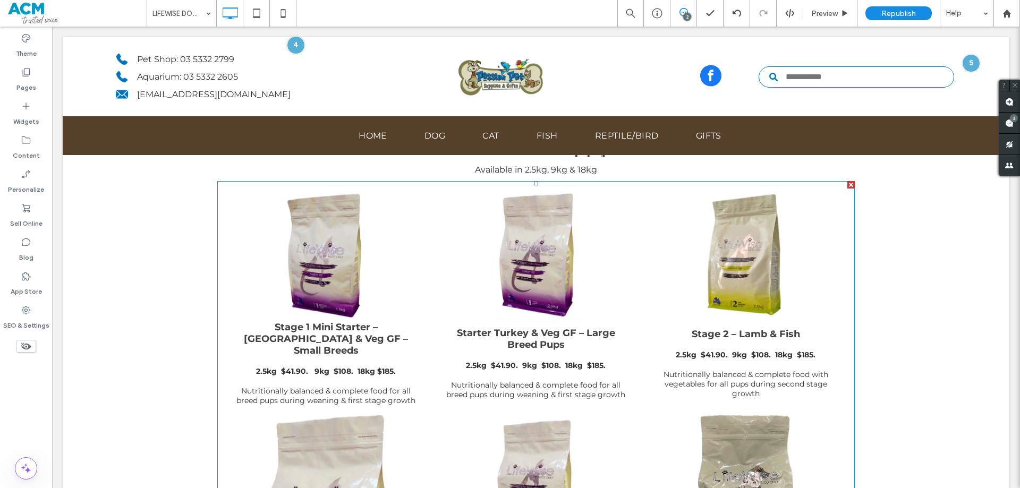
scroll to position [1010, 0]
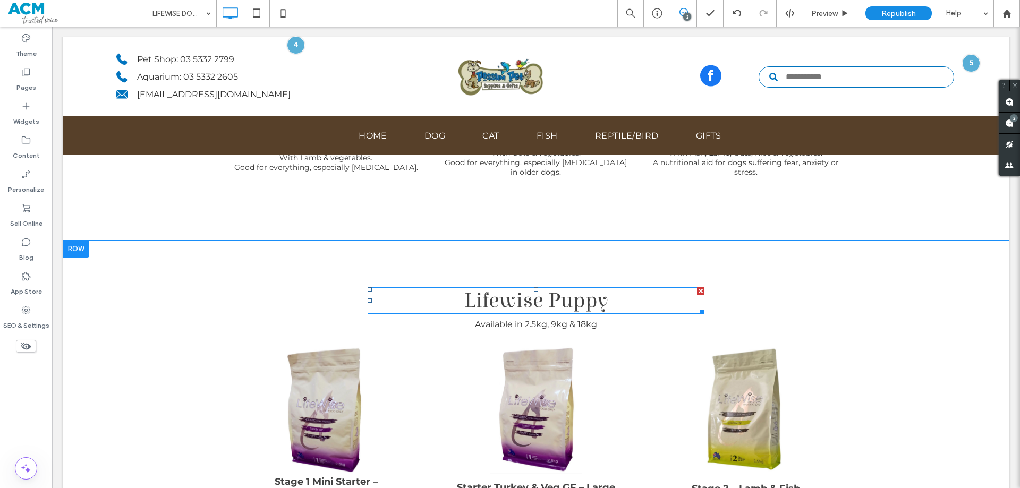
click at [514, 301] on h2 "Lifewise Puppy" at bounding box center [536, 301] width 337 height 27
type input "****"
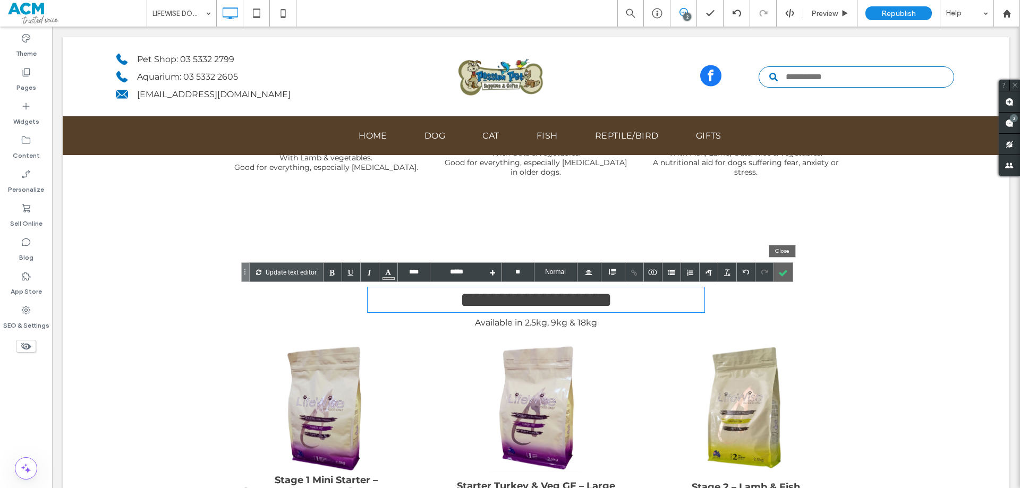
click at [780, 275] on div at bounding box center [783, 272] width 19 height 19
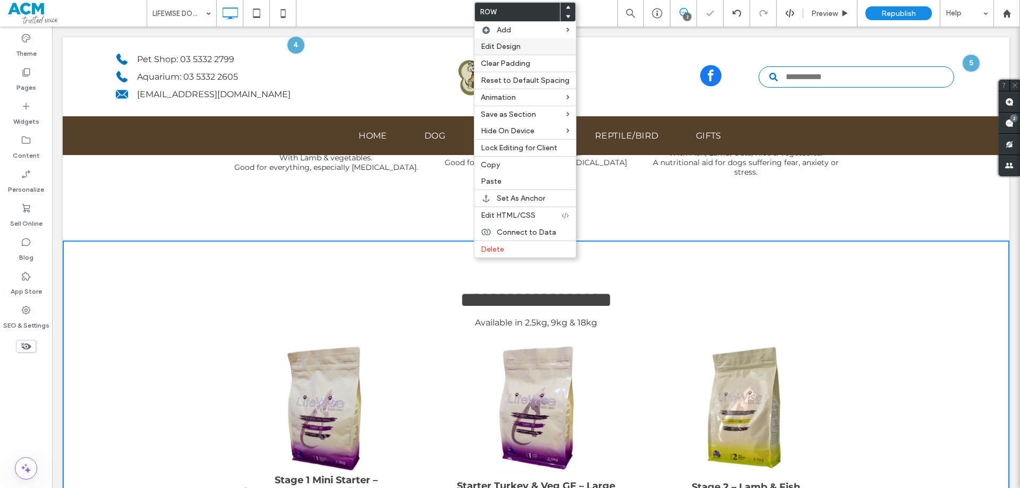
click at [501, 38] on div "Edit Design" at bounding box center [526, 46] width 102 height 16
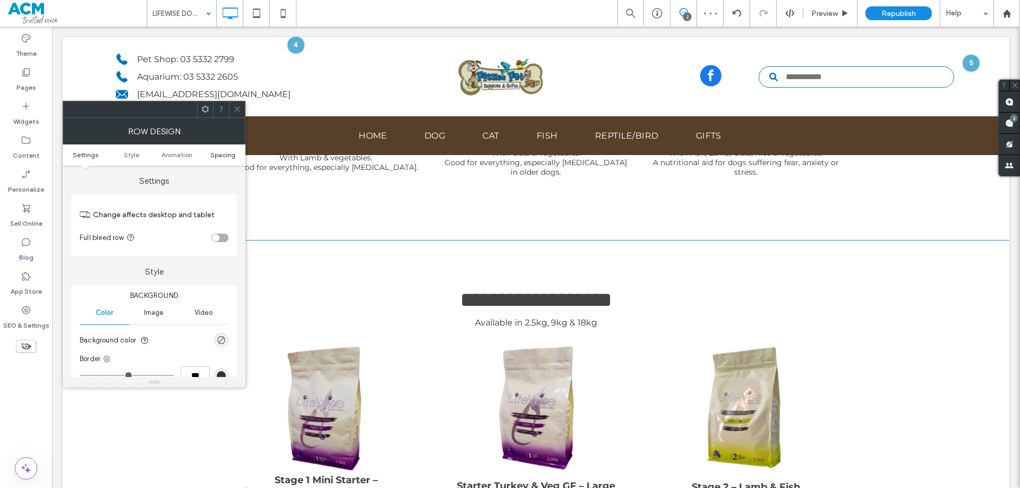
click at [224, 155] on span "Spacing" at bounding box center [222, 155] width 25 height 8
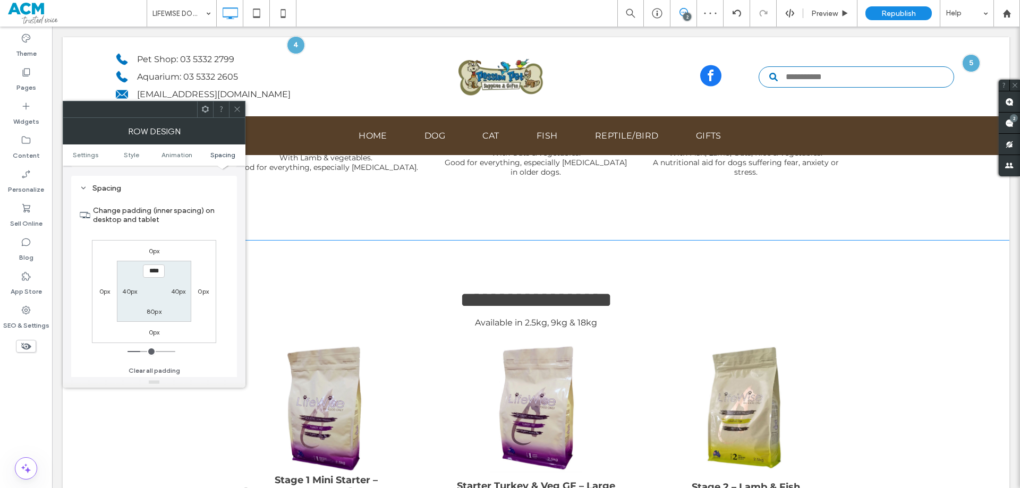
scroll to position [300, 0]
type input "***"
type input "*"
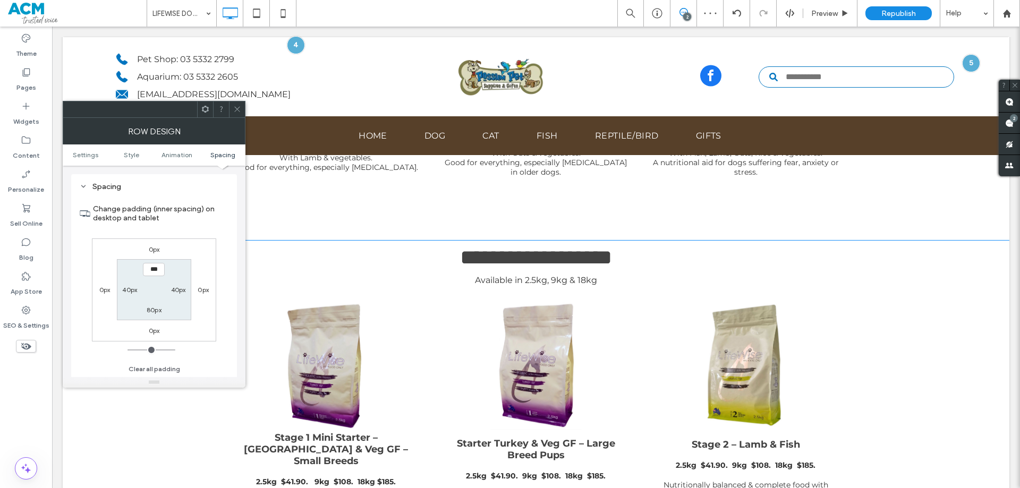
click at [229, 108] on div at bounding box center [237, 110] width 16 height 16
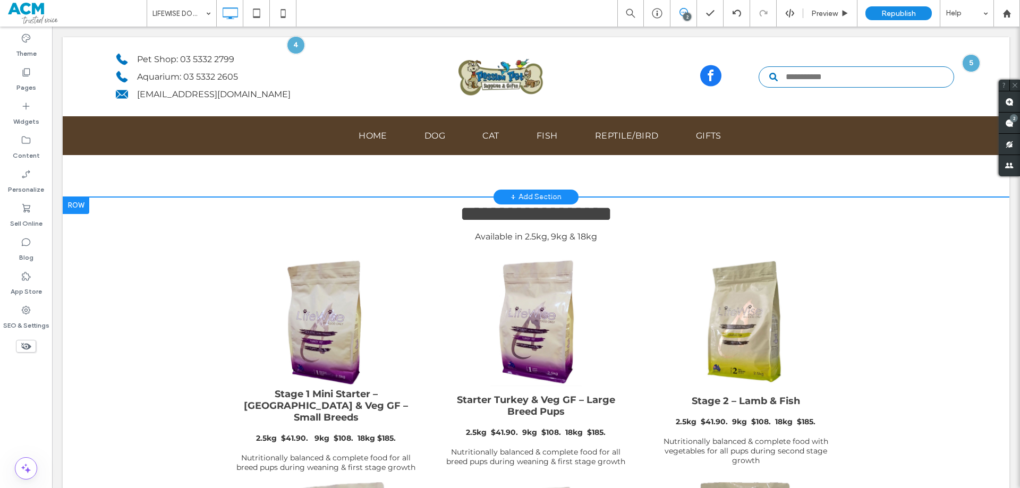
scroll to position [1063, 0]
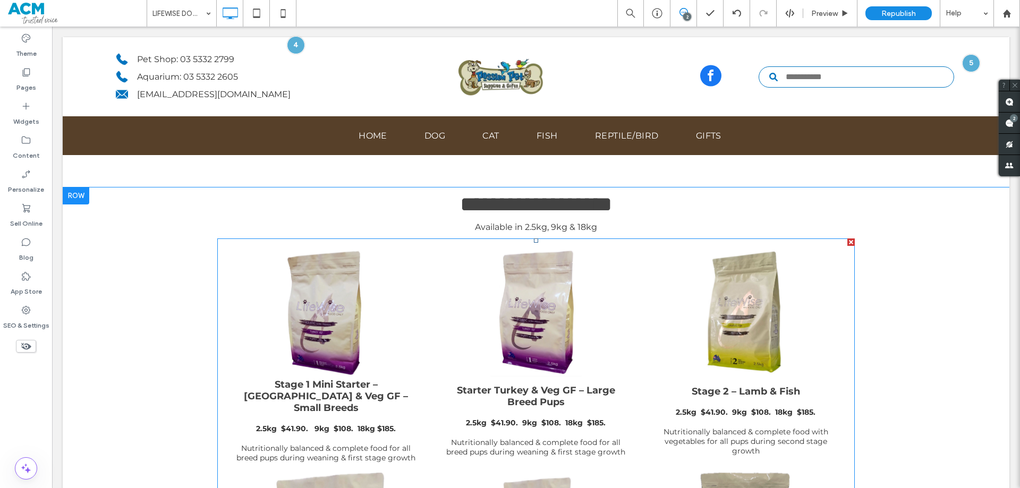
click at [521, 331] on link at bounding box center [536, 312] width 202 height 130
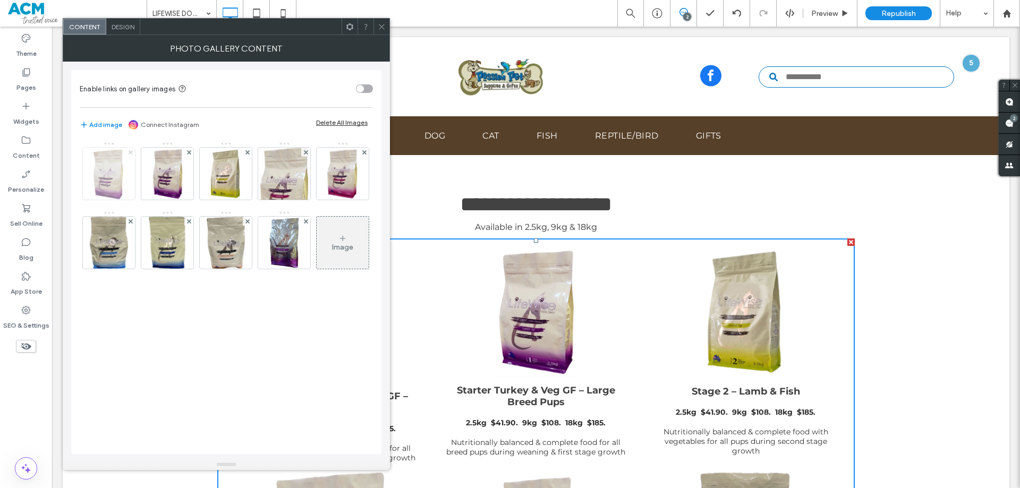
click at [130, 151] on icon at bounding box center [131, 152] width 4 height 4
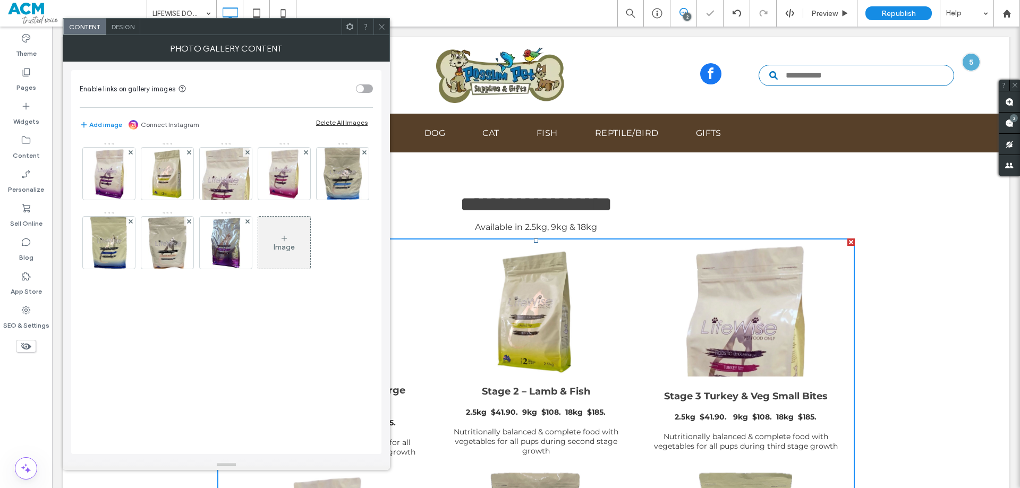
click at [130, 151] on icon at bounding box center [131, 152] width 4 height 4
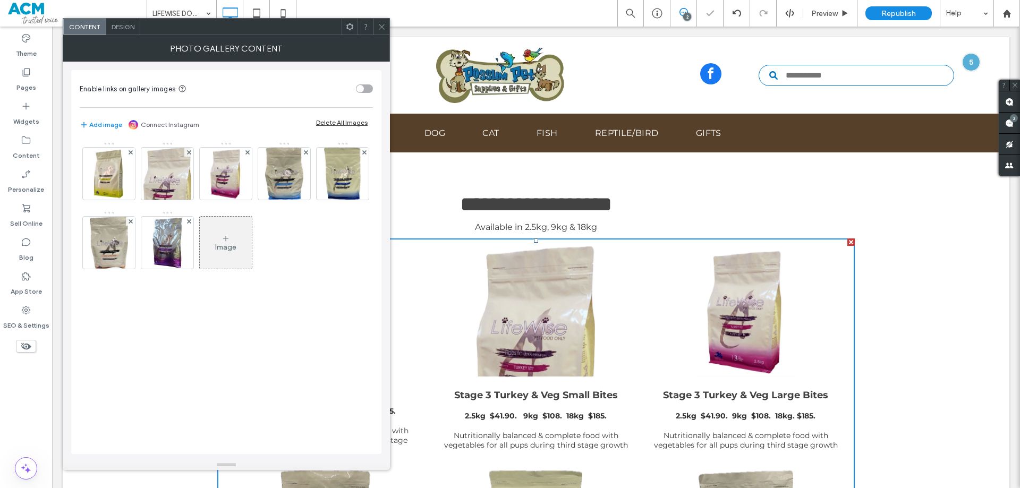
click at [130, 151] on icon at bounding box center [131, 152] width 4 height 4
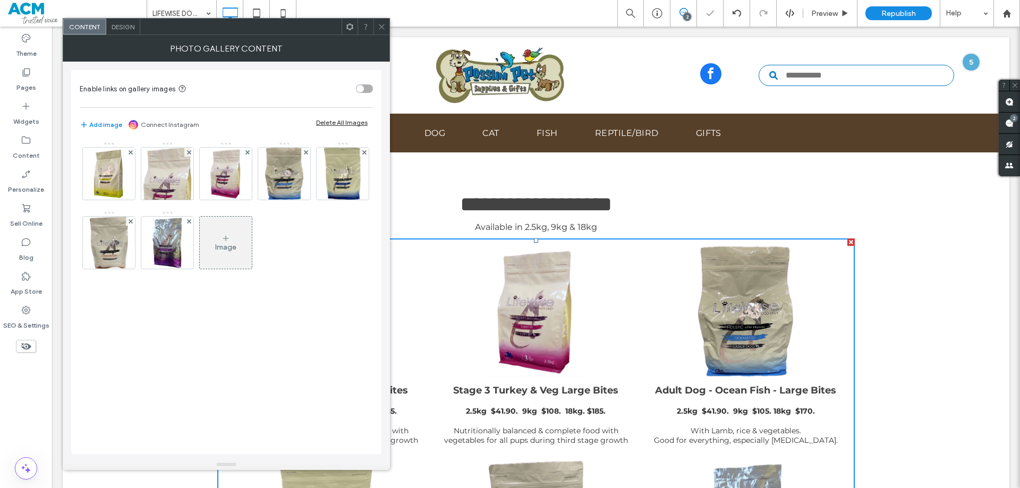
click at [187, 151] on icon at bounding box center [189, 152] width 4 height 4
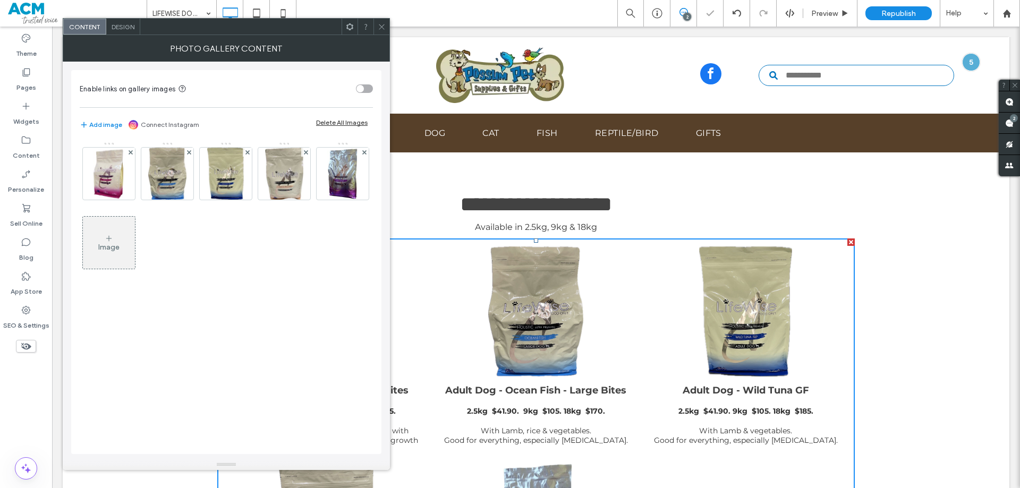
click at [130, 151] on icon at bounding box center [131, 152] width 4 height 4
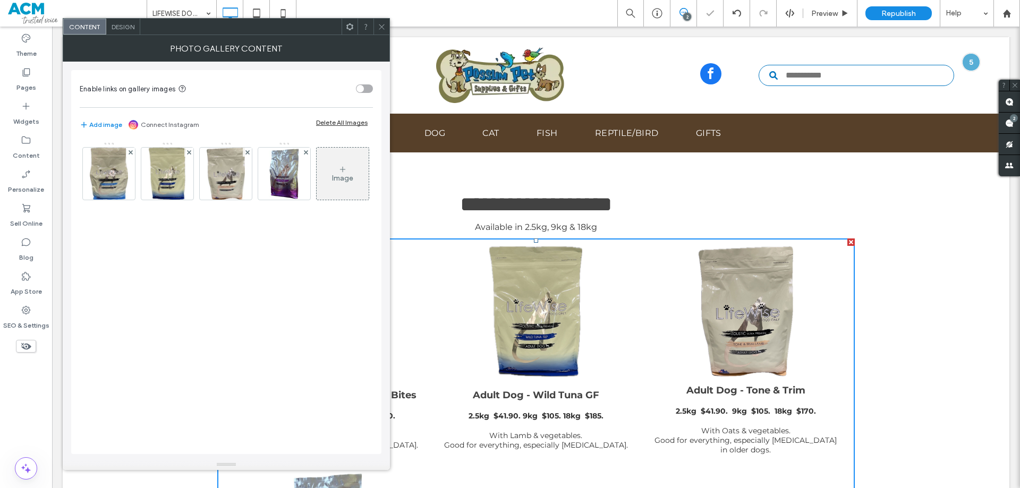
click at [382, 23] on icon at bounding box center [382, 27] width 8 height 8
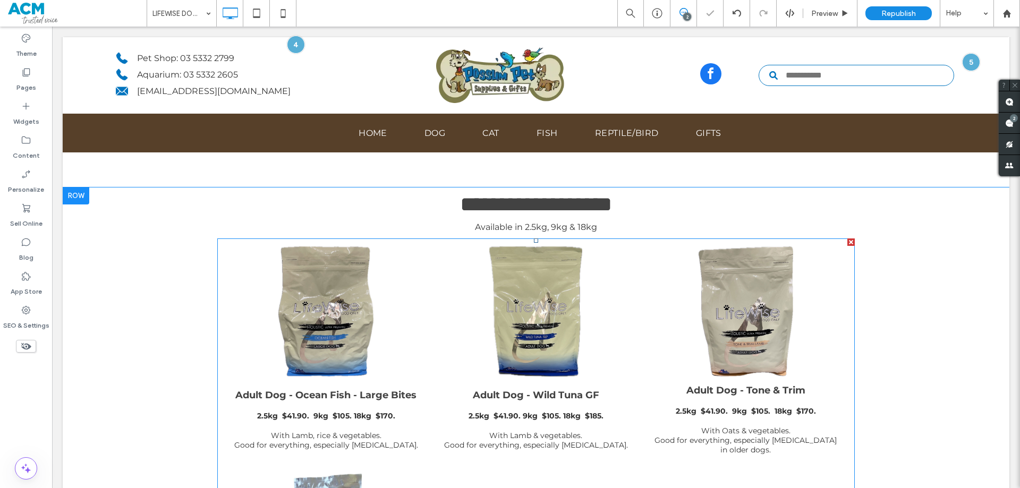
click at [495, 334] on link at bounding box center [536, 312] width 202 height 130
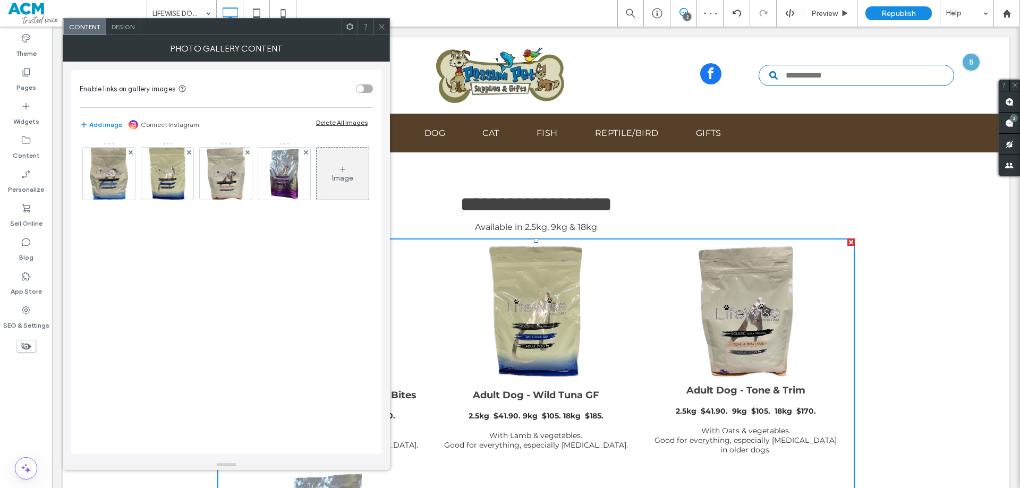
click at [119, 23] on span "Design" at bounding box center [123, 27] width 23 height 8
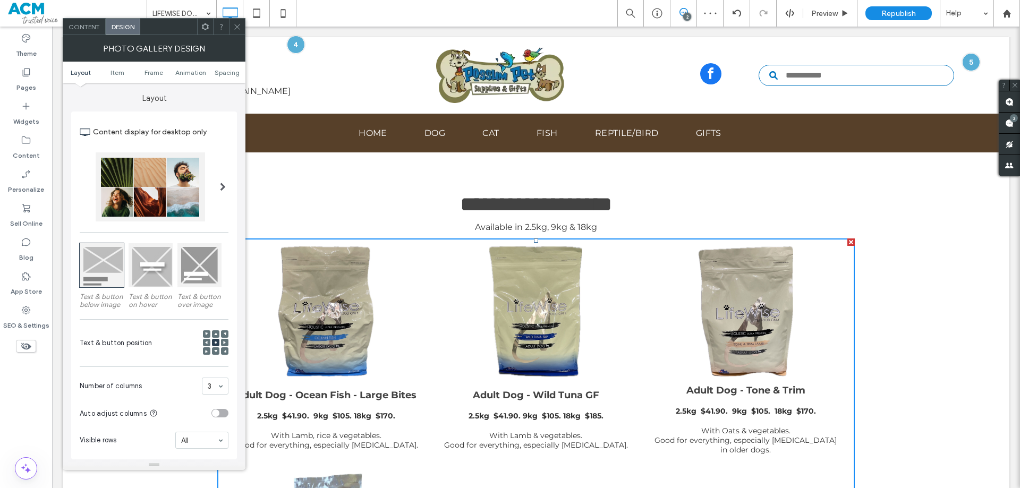
click at [215, 375] on section "Number of columns 3" at bounding box center [154, 387] width 149 height 28
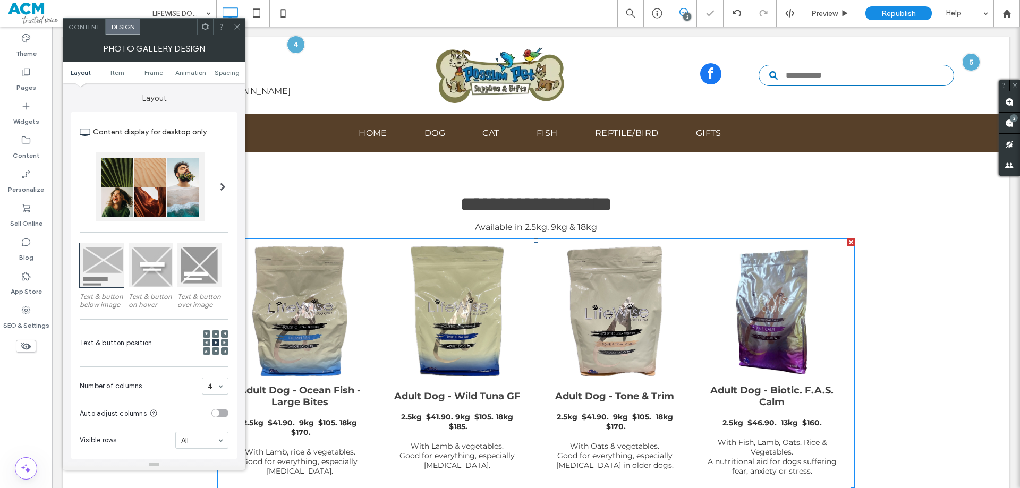
click at [239, 27] on icon at bounding box center [237, 27] width 8 height 8
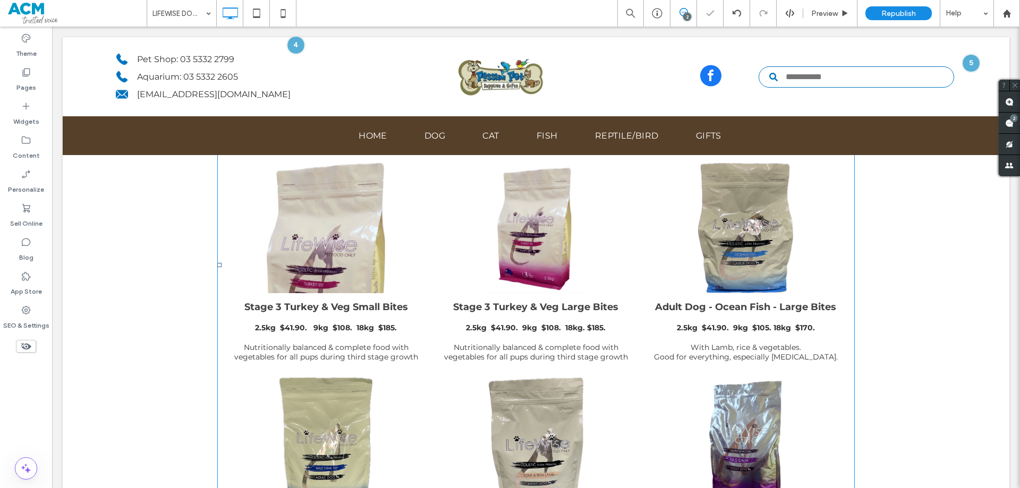
scroll to position [585, 0]
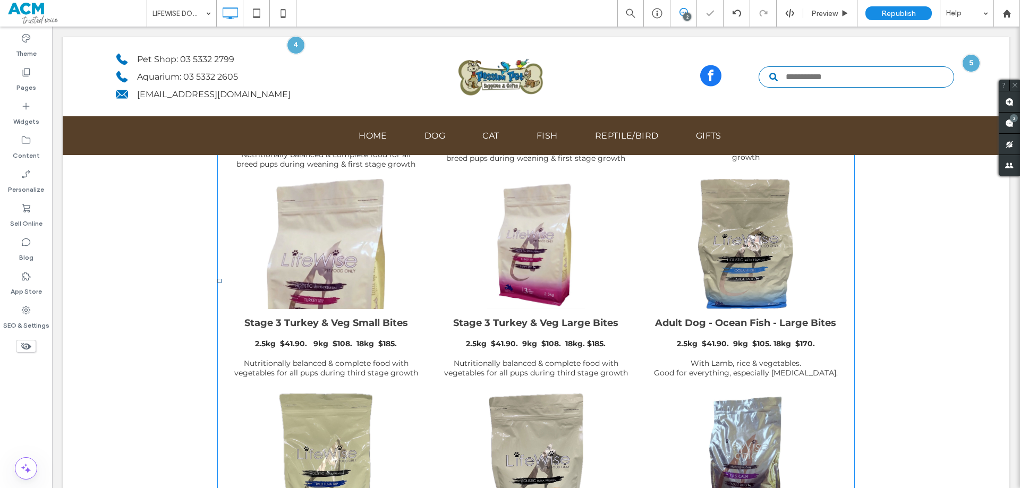
click at [435, 369] on span "Stage 3 Turkey & Veg Large Bites 2.5kg $41.90. 9kg $108. 18kg. $185. Nutritiona…" at bounding box center [536, 347] width 202 height 77
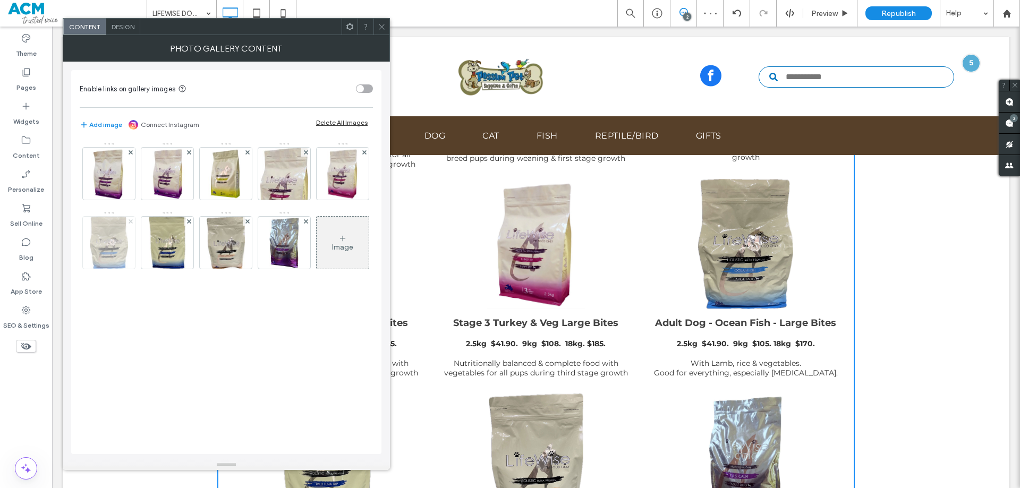
click at [131, 223] on icon at bounding box center [131, 222] width 4 height 4
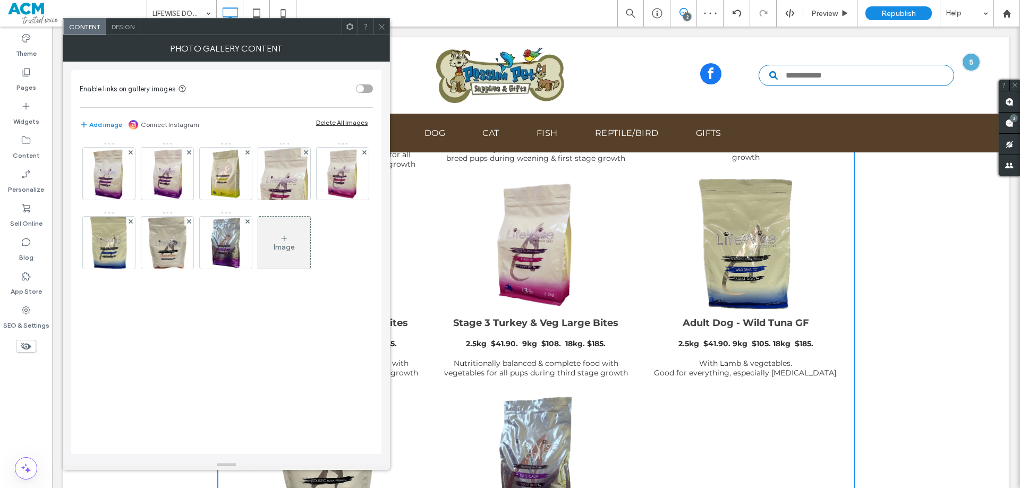
click at [131, 223] on icon at bounding box center [131, 222] width 4 height 4
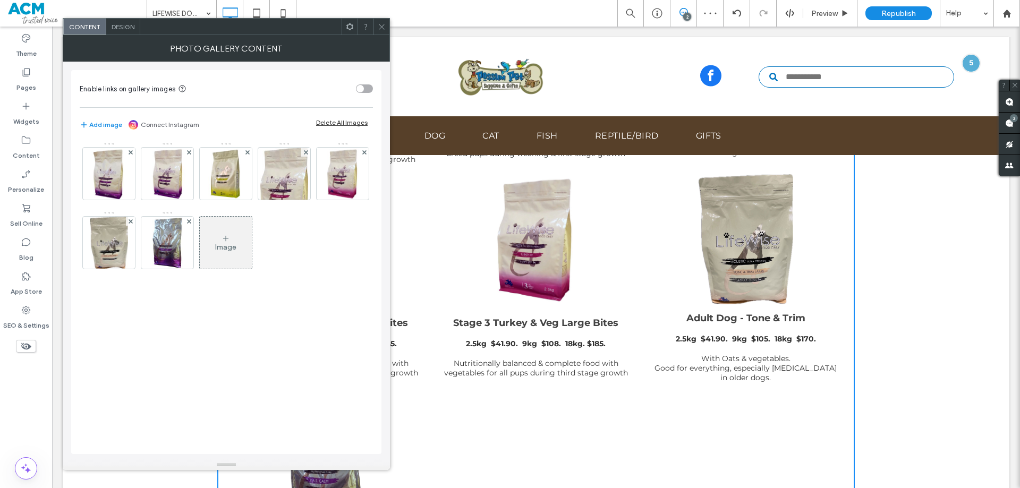
click at [131, 223] on icon at bounding box center [131, 222] width 4 height 4
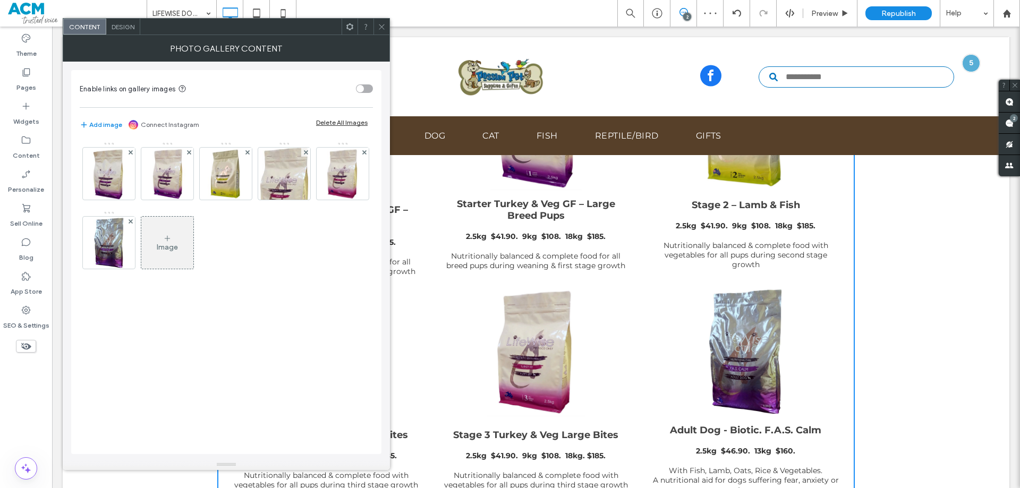
click at [131, 223] on icon at bounding box center [131, 222] width 4 height 4
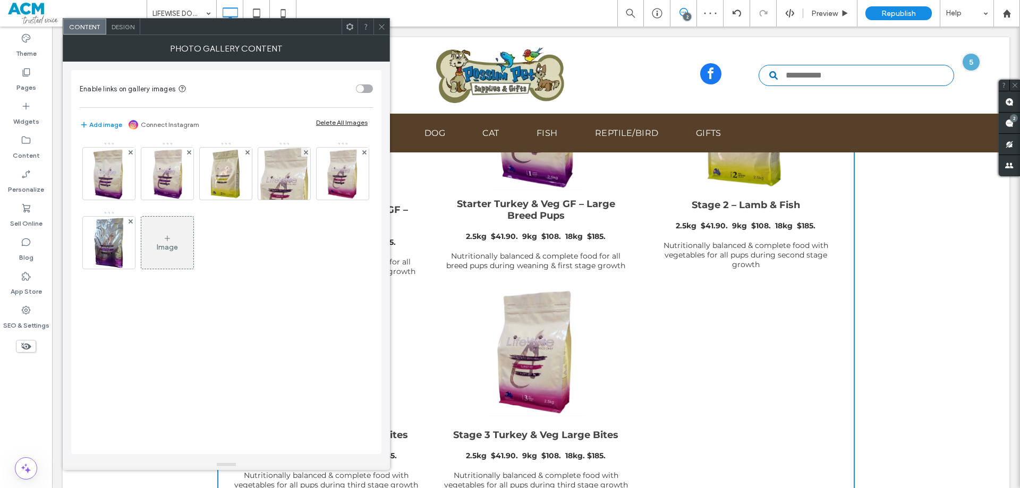
scroll to position [472, 0]
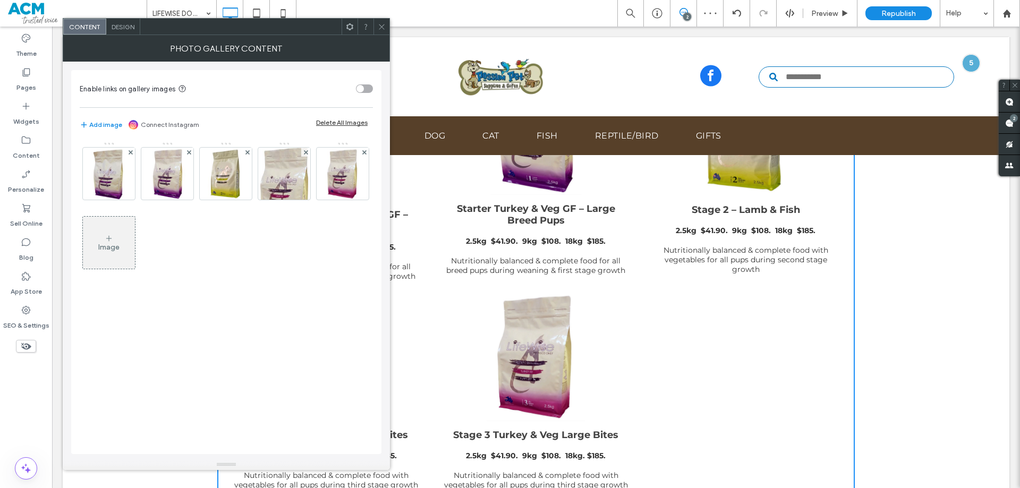
click at [378, 27] on icon at bounding box center [382, 27] width 8 height 8
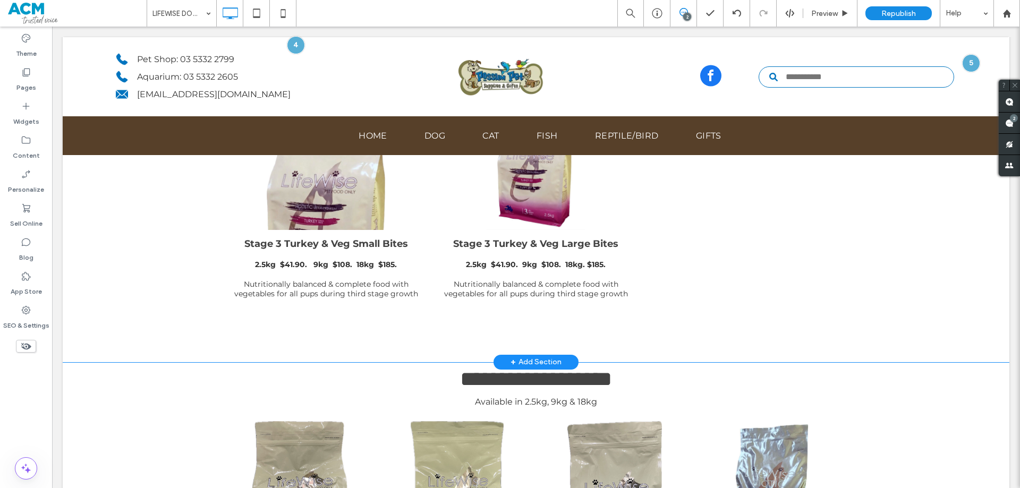
scroll to position [632, 0]
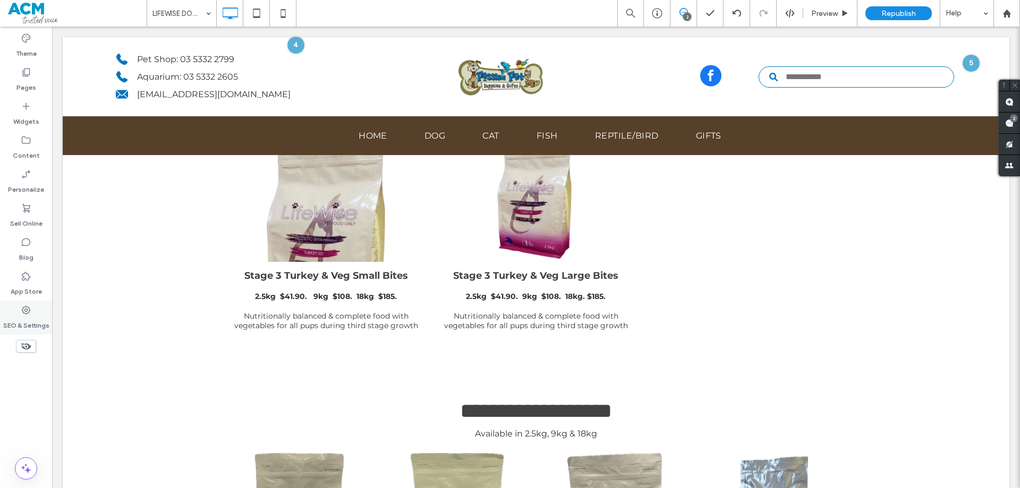
click at [23, 325] on label "SEO & Settings" at bounding box center [26, 323] width 46 height 15
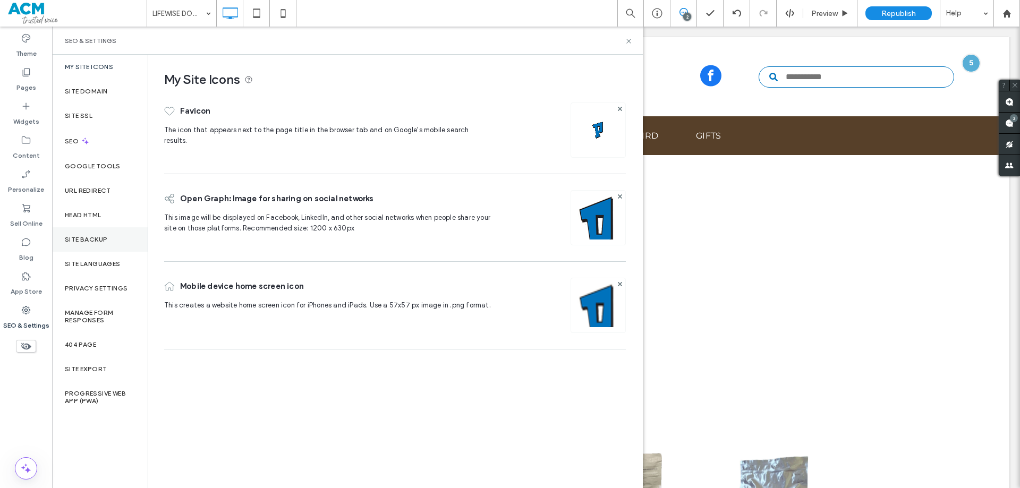
click at [78, 230] on div "Site Backup" at bounding box center [100, 239] width 96 height 24
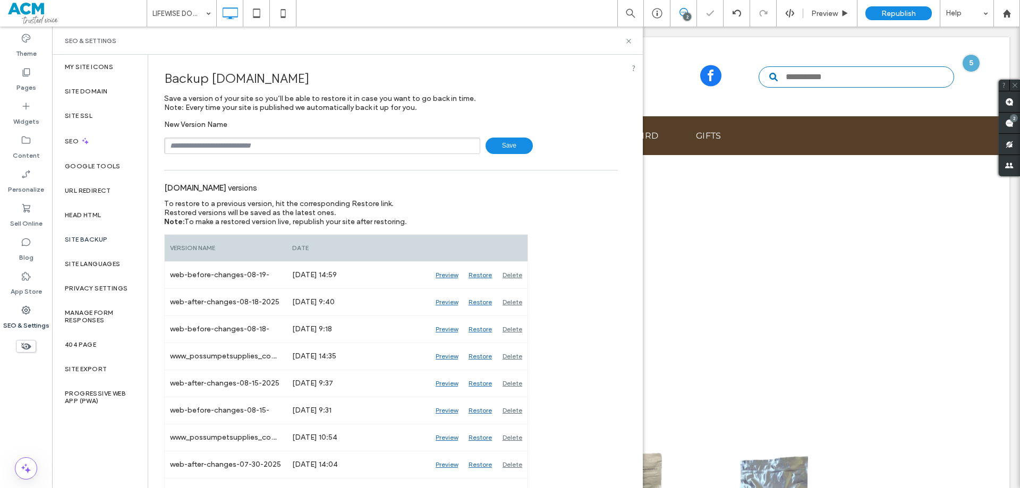
click at [240, 142] on input "text" at bounding box center [322, 146] width 316 height 16
type input "**********"
click at [627, 46] on div "SEO & Settings" at bounding box center [347, 41] width 591 height 28
click at [629, 41] on use at bounding box center [629, 41] width 4 height 4
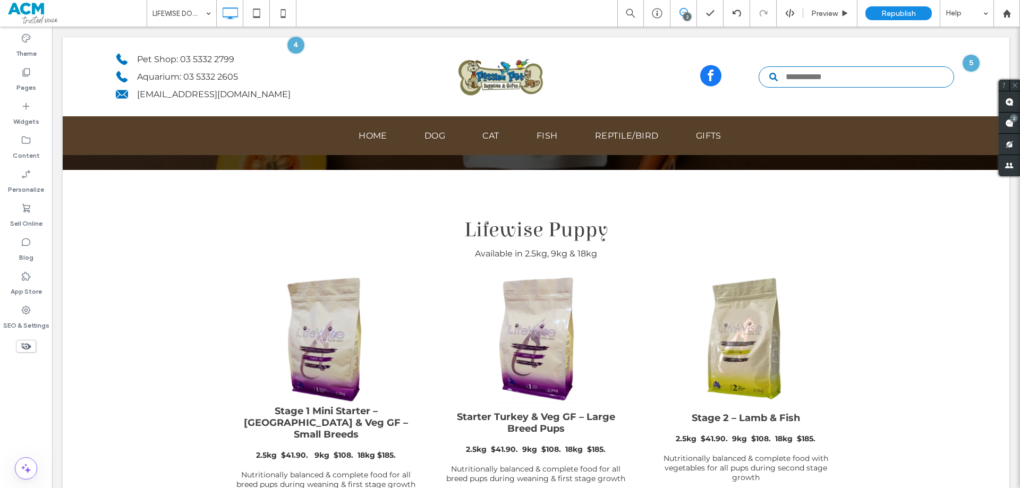
scroll to position [266, 0]
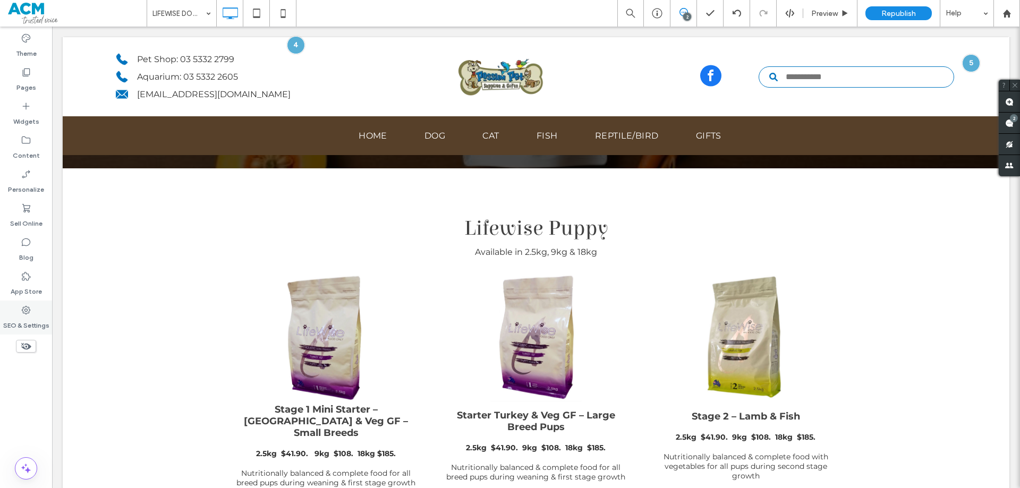
click at [26, 325] on label "SEO & Settings" at bounding box center [26, 323] width 46 height 15
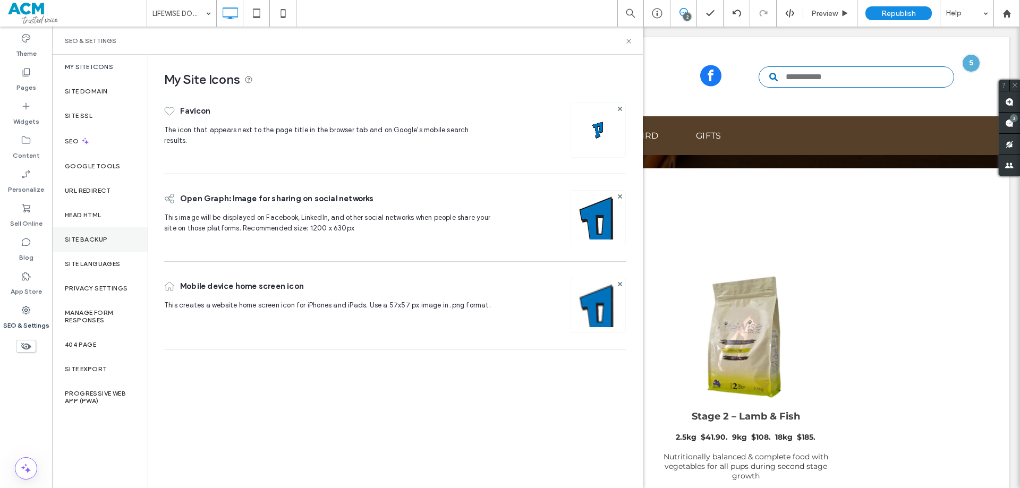
click at [87, 246] on div "Site Backup" at bounding box center [100, 239] width 96 height 24
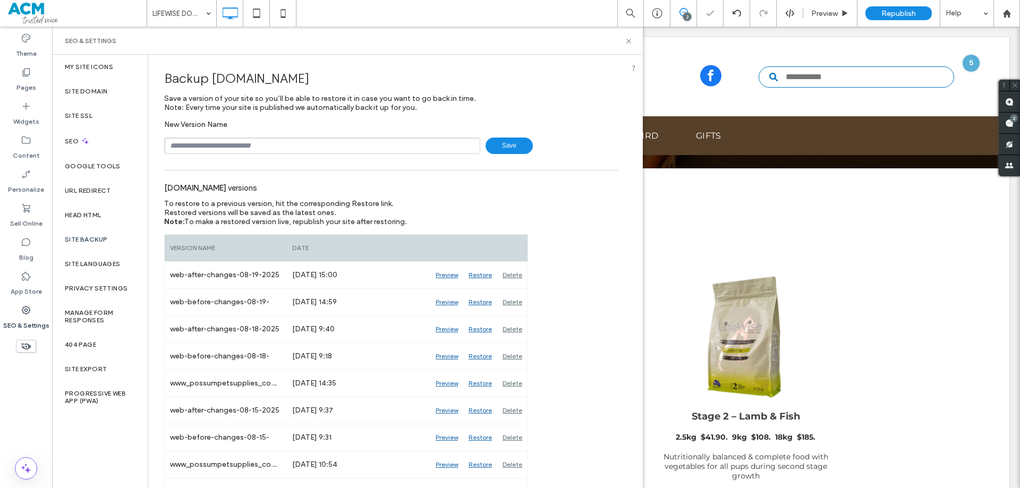
click at [259, 145] on input "text" at bounding box center [322, 146] width 316 height 16
type input "**********"
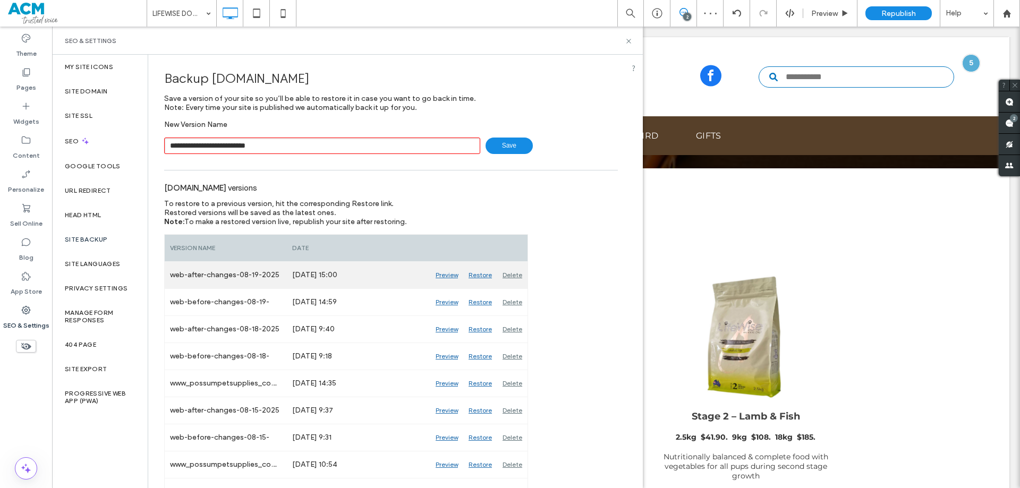
click at [509, 272] on div "Delete" at bounding box center [512, 275] width 30 height 27
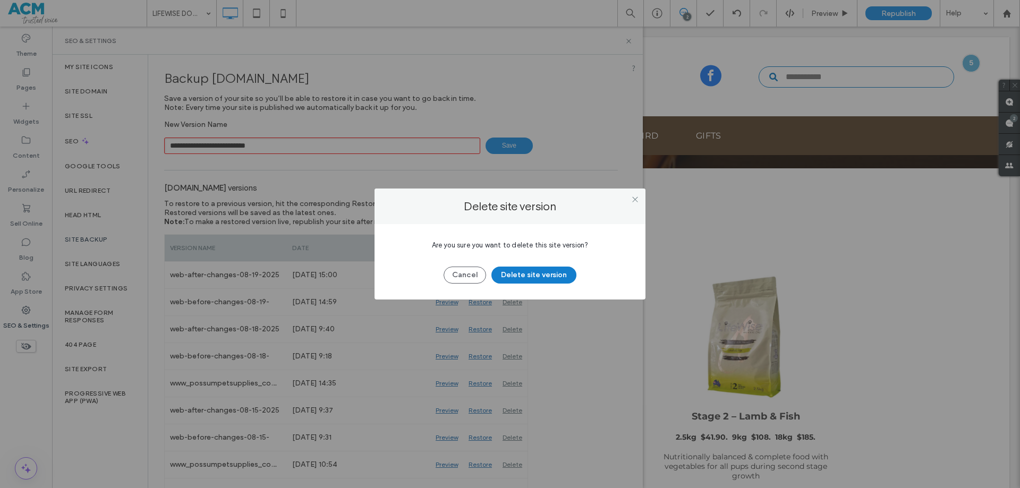
click at [539, 274] on button "Delete site version" at bounding box center [534, 275] width 85 height 17
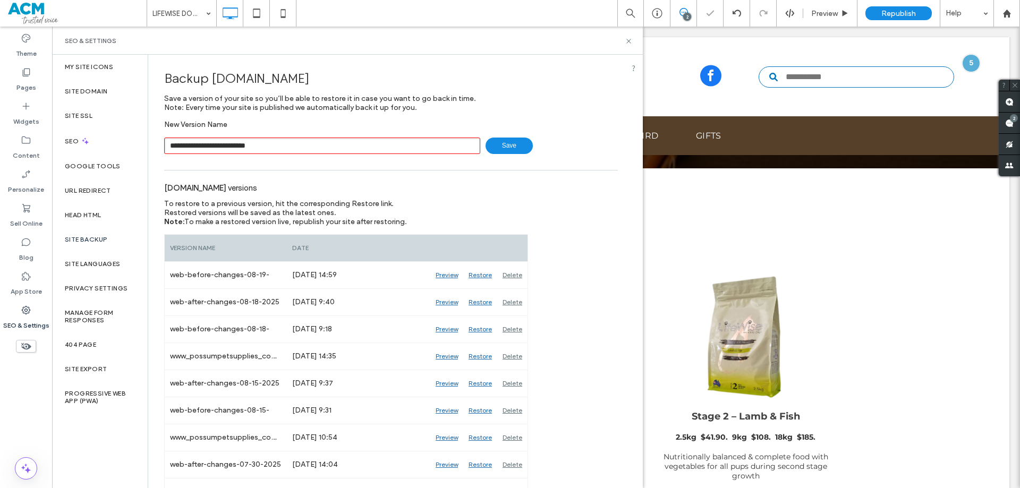
click at [488, 149] on span "Save" at bounding box center [509, 146] width 47 height 16
click at [630, 37] on icon at bounding box center [629, 41] width 8 height 8
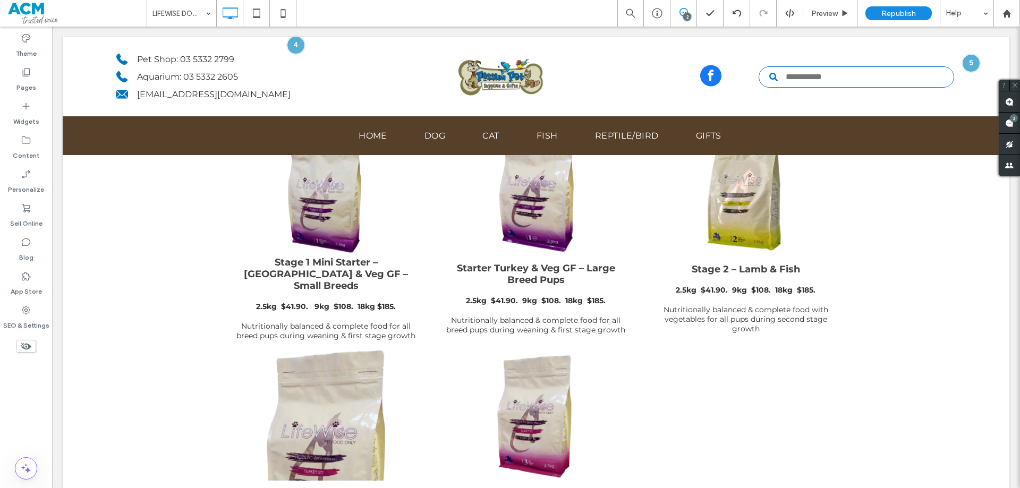
scroll to position [372, 0]
